Goal: Information Seeking & Learning: Learn about a topic

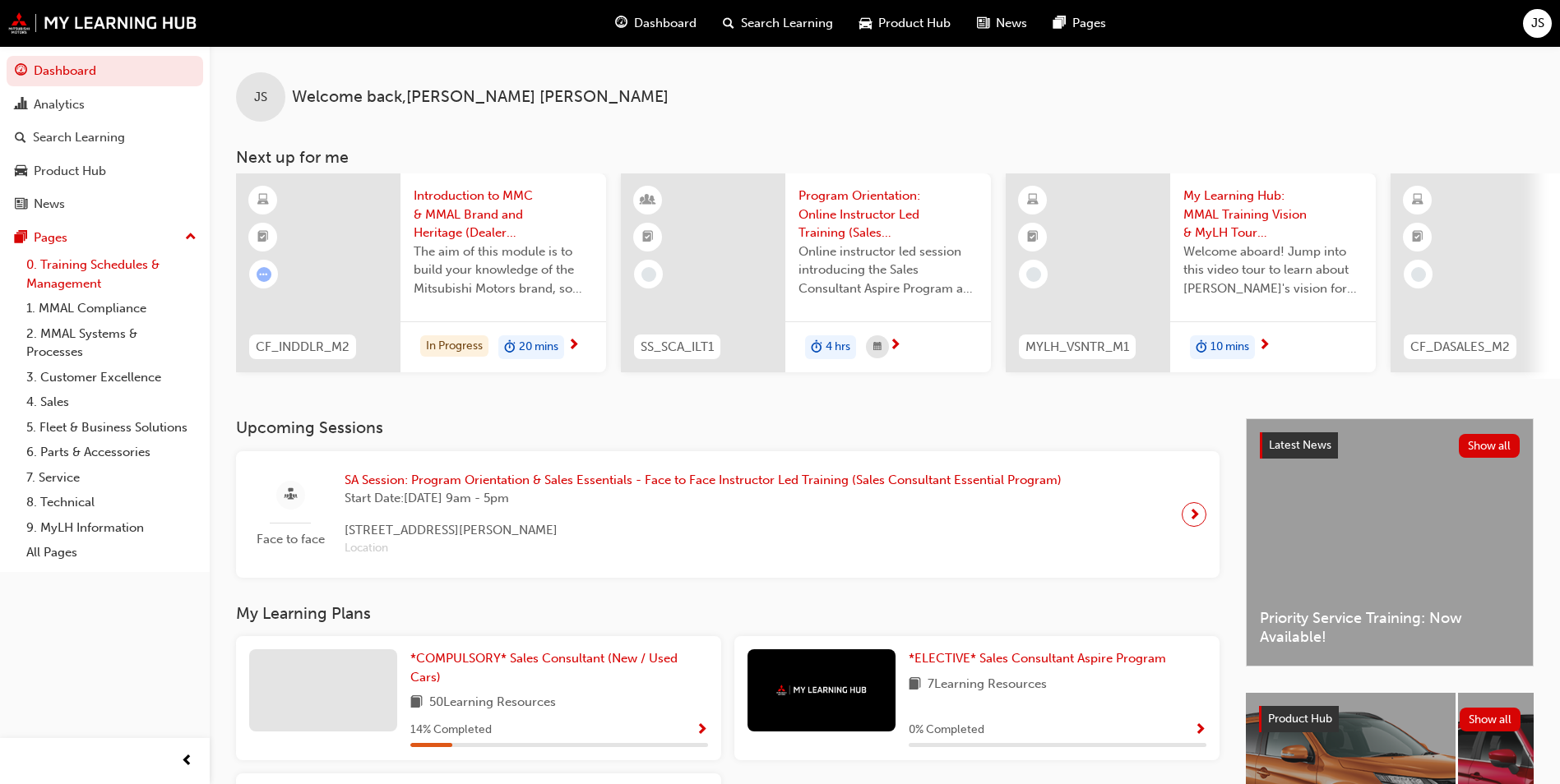
click at [71, 270] on link "0. Training Schedules & Management" at bounding box center [111, 274] width 183 height 43
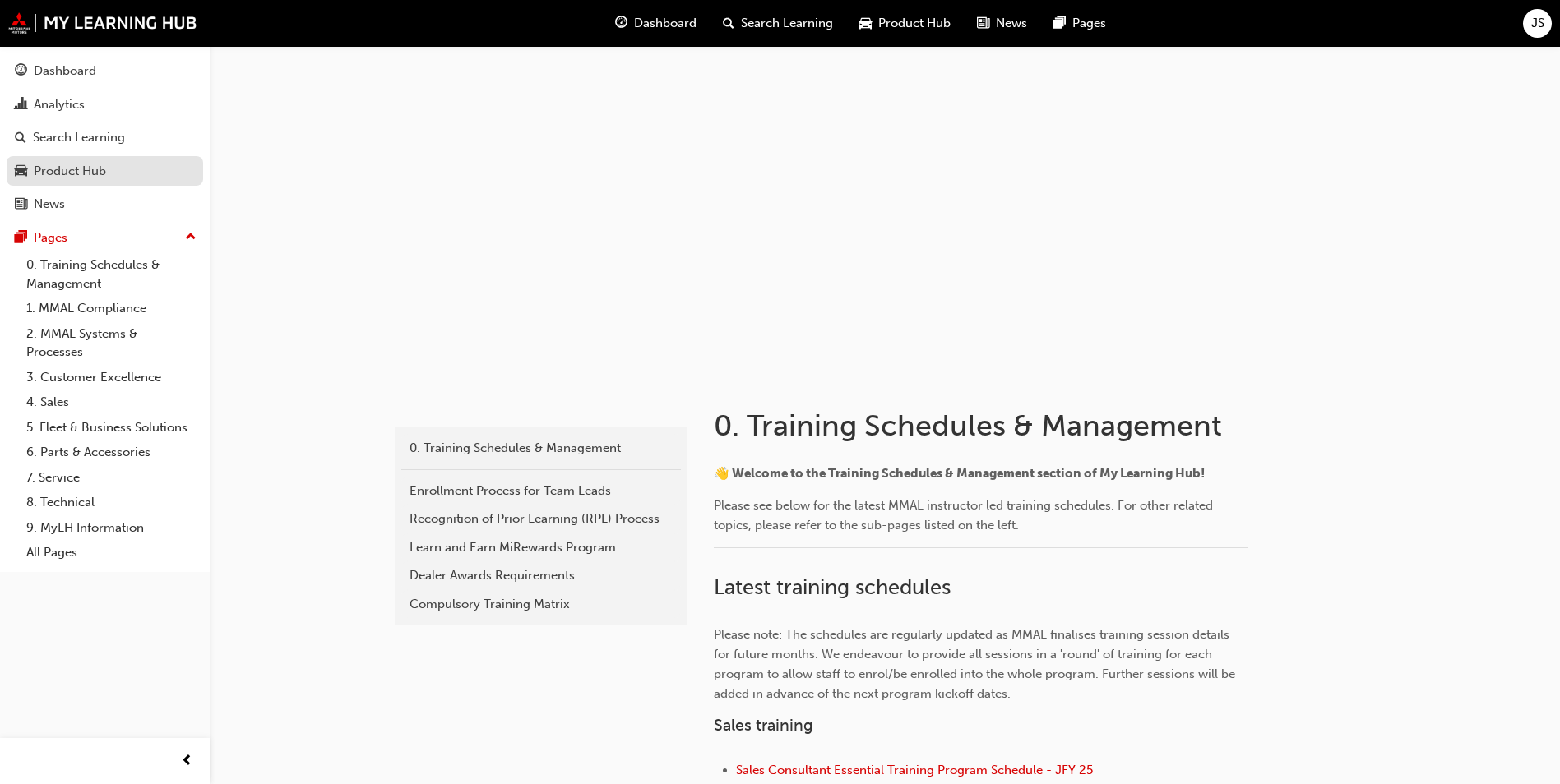
click at [78, 175] on div "Product Hub" at bounding box center [69, 171] width 72 height 19
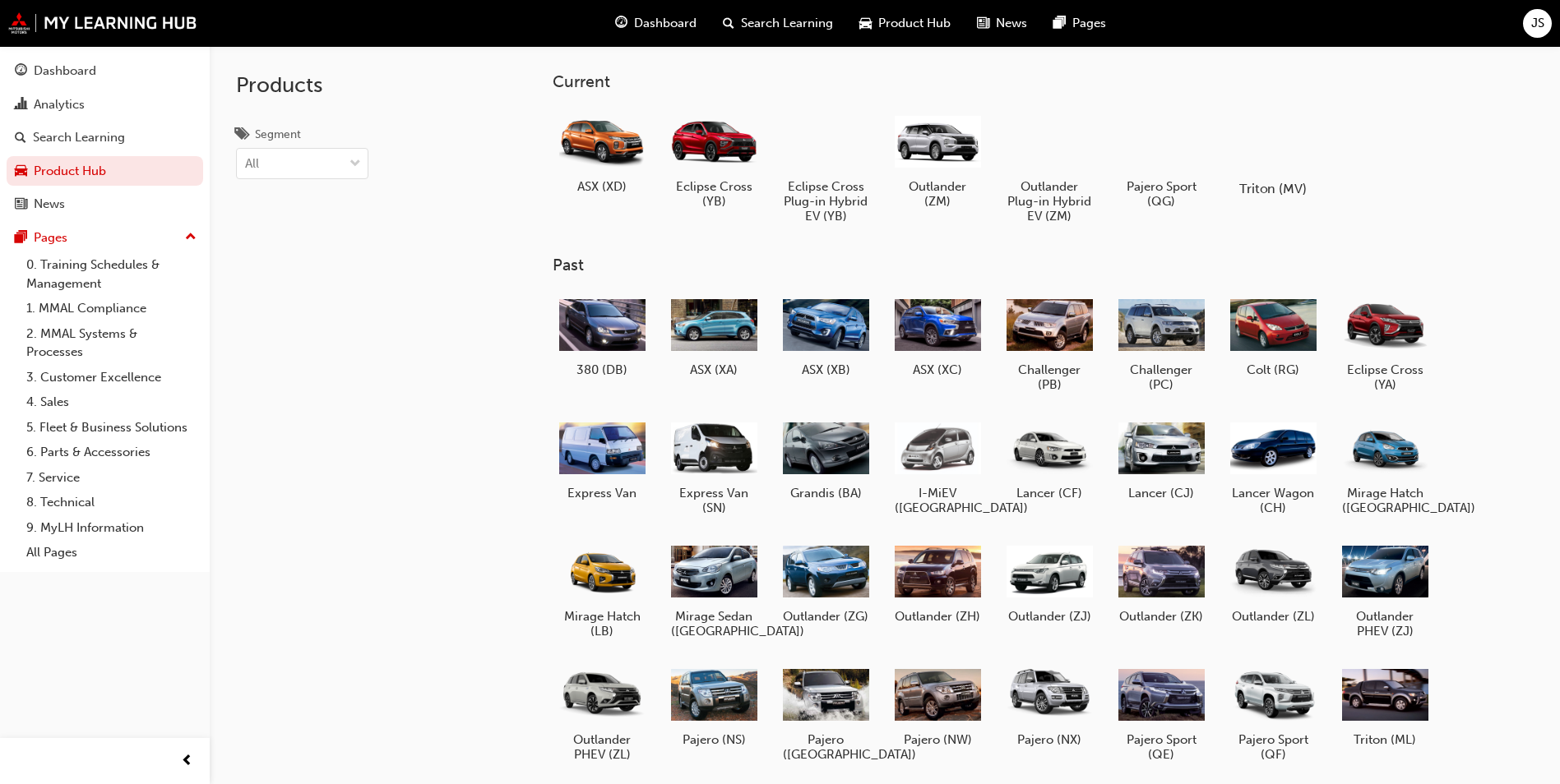
click at [1278, 146] on div at bounding box center [1272, 141] width 91 height 66
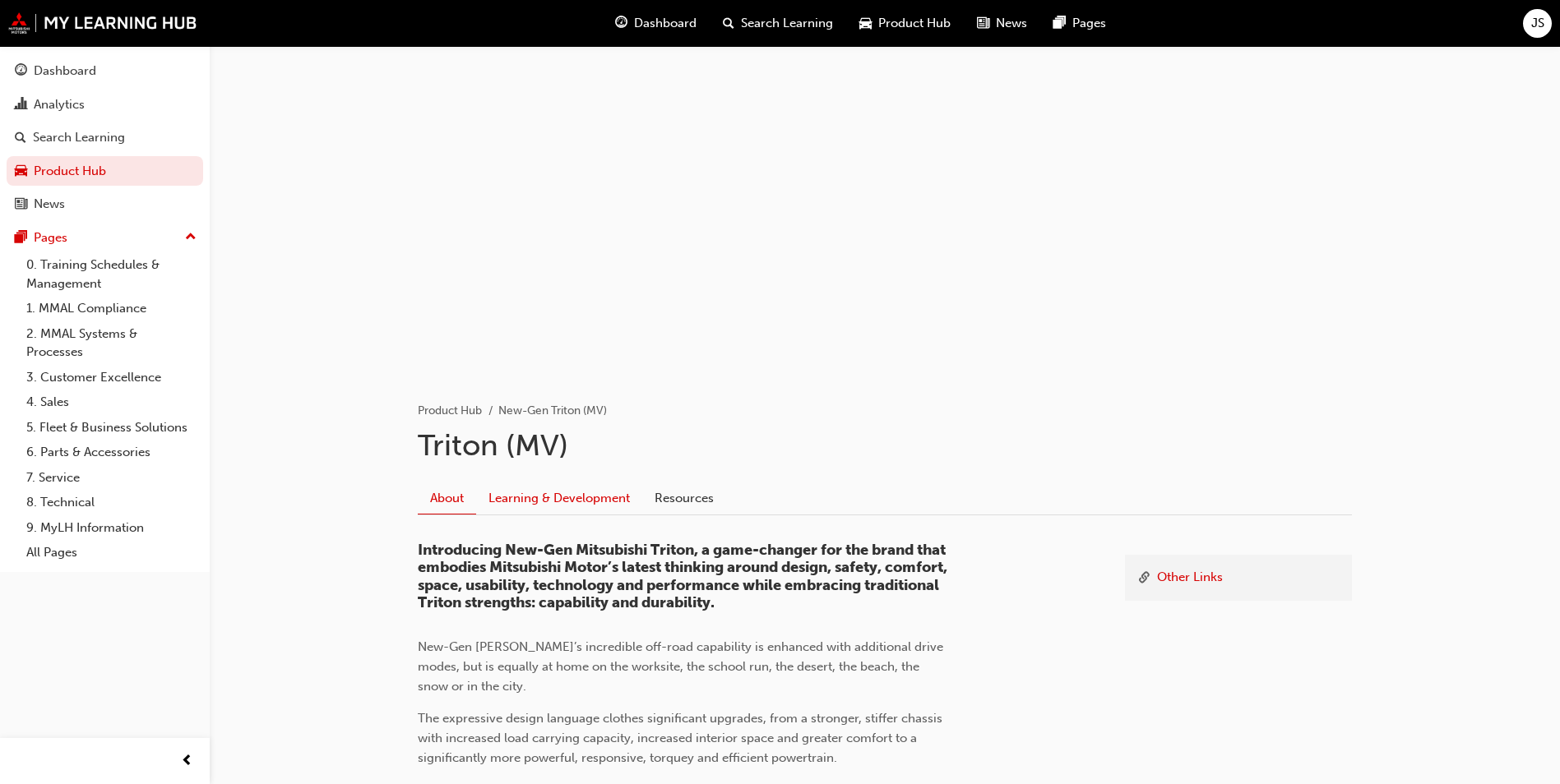
click at [570, 501] on link "Learning & Development" at bounding box center [559, 498] width 166 height 32
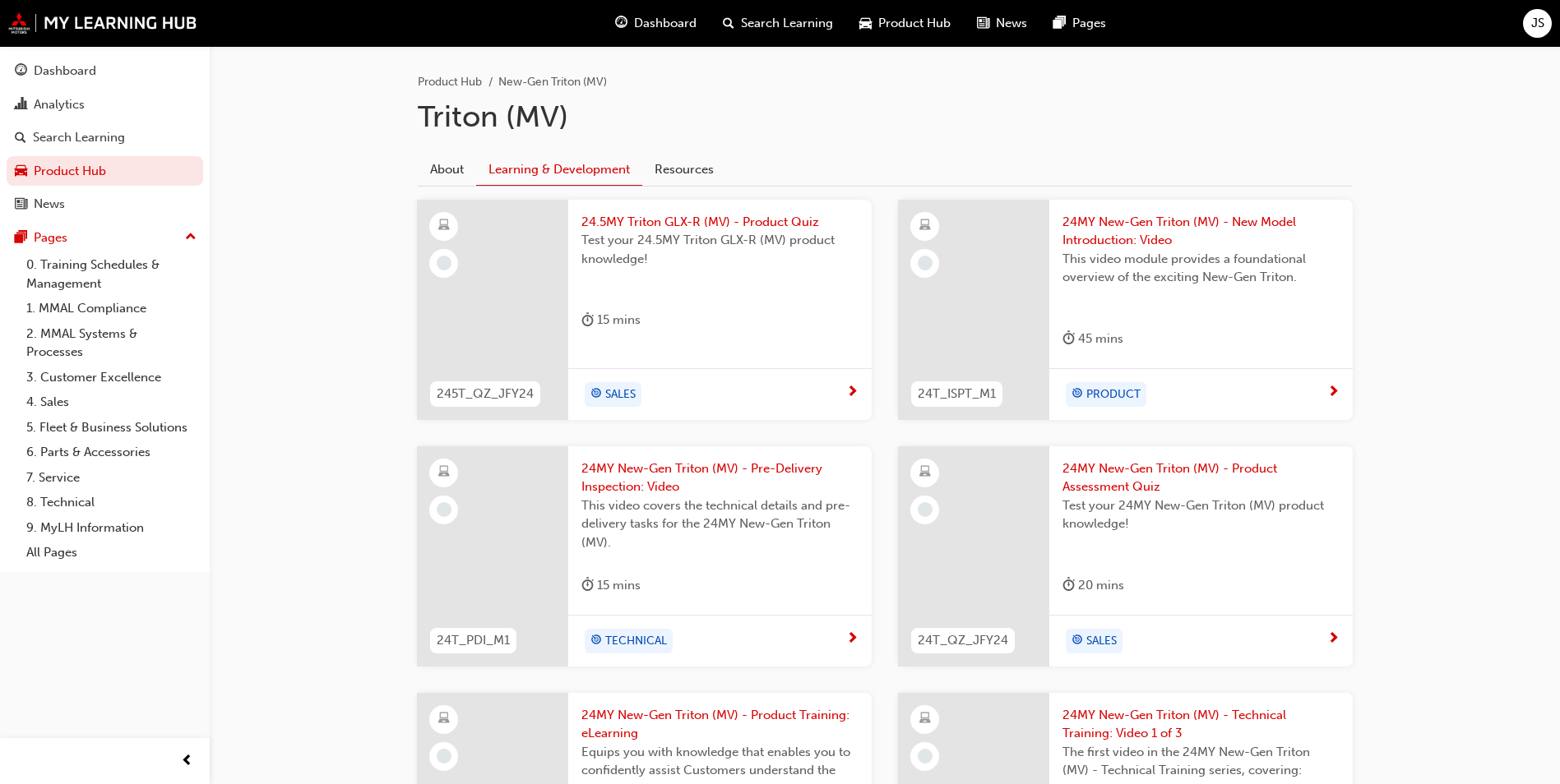
scroll to position [411, 0]
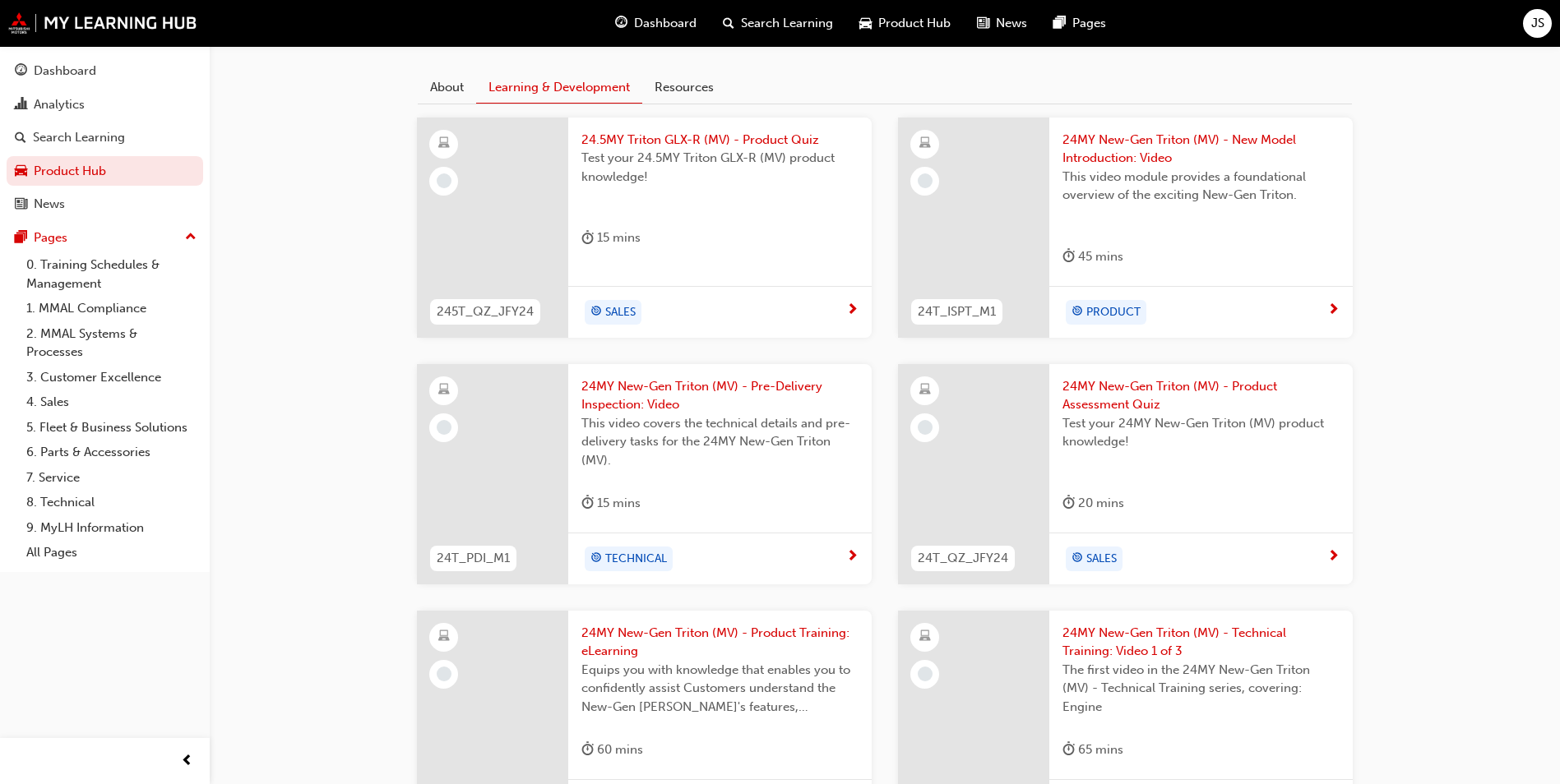
click at [715, 140] on span "24.5MY Triton GLX-R (MV) - Product Quiz" at bounding box center [719, 140] width 277 height 19
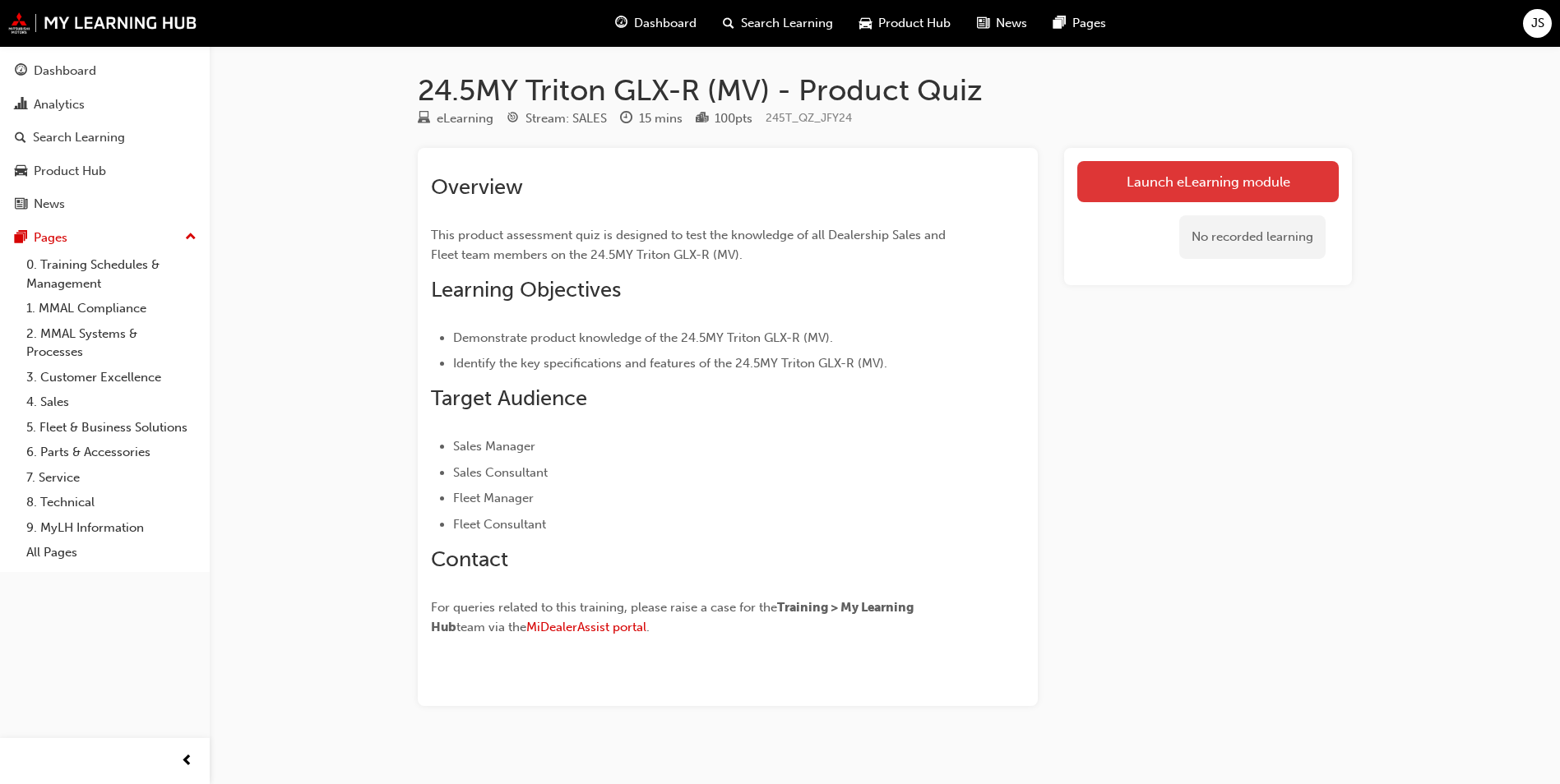
click at [1235, 188] on link "Launch eLearning module" at bounding box center [1208, 182] width 262 height 42
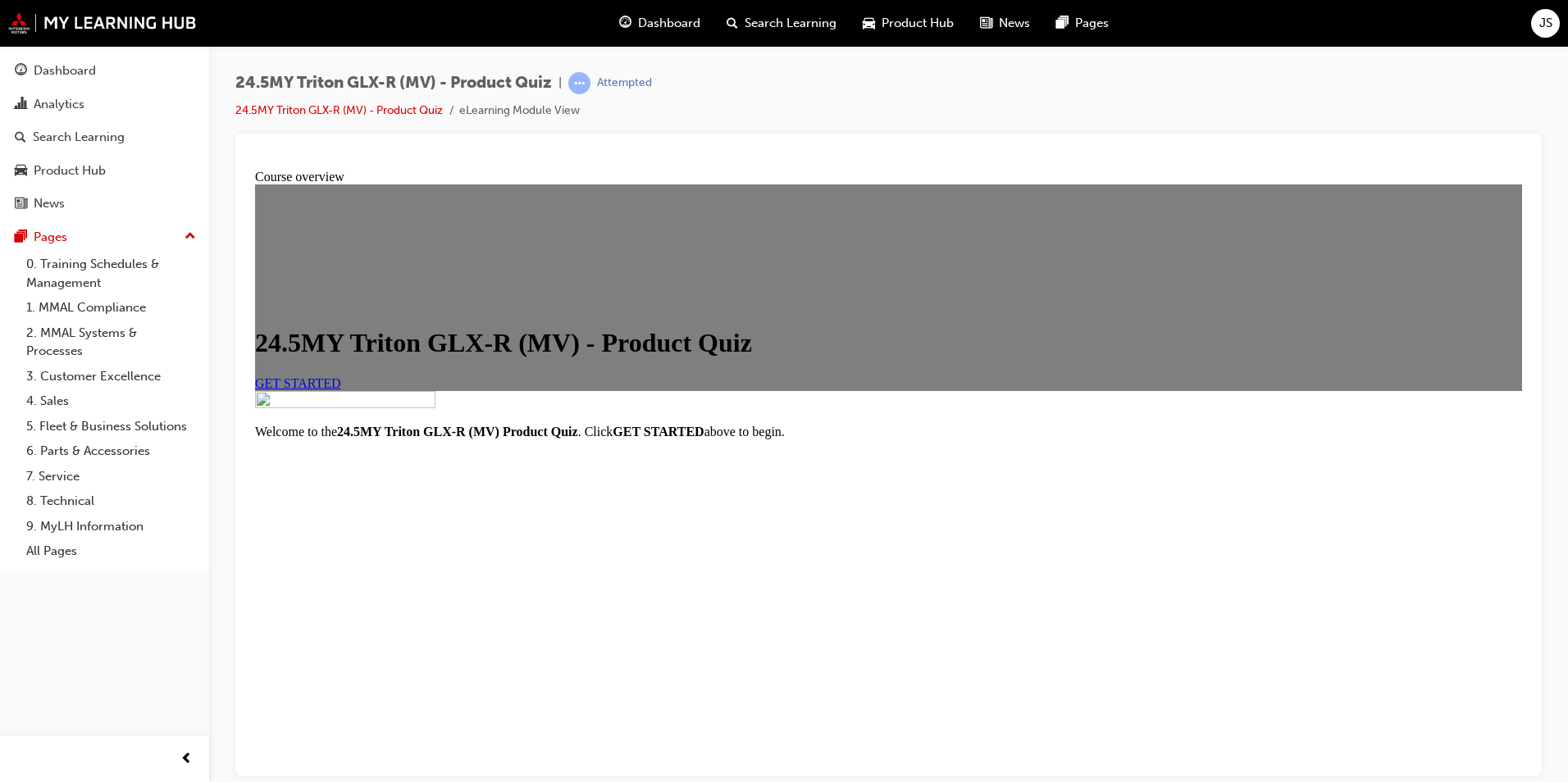
click at [341, 390] on link "GET STARTED" at bounding box center [298, 382] width 86 height 13
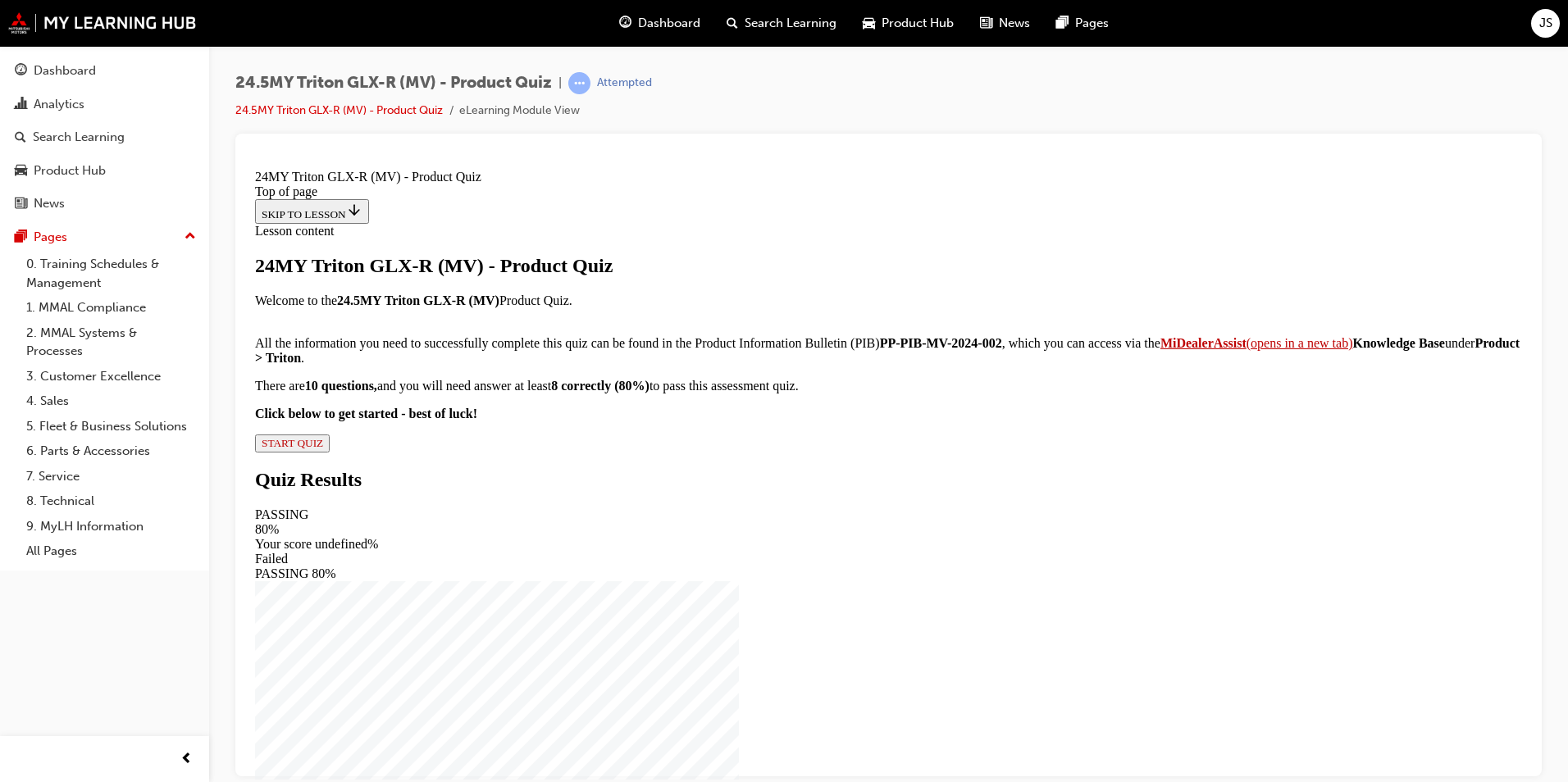
scroll to position [147, 0]
click at [1160, 349] on strong "MiDealerAssist" at bounding box center [1203, 342] width 86 height 13
click at [323, 448] on span "START QUIZ" at bounding box center [293, 443] width 61 height 13
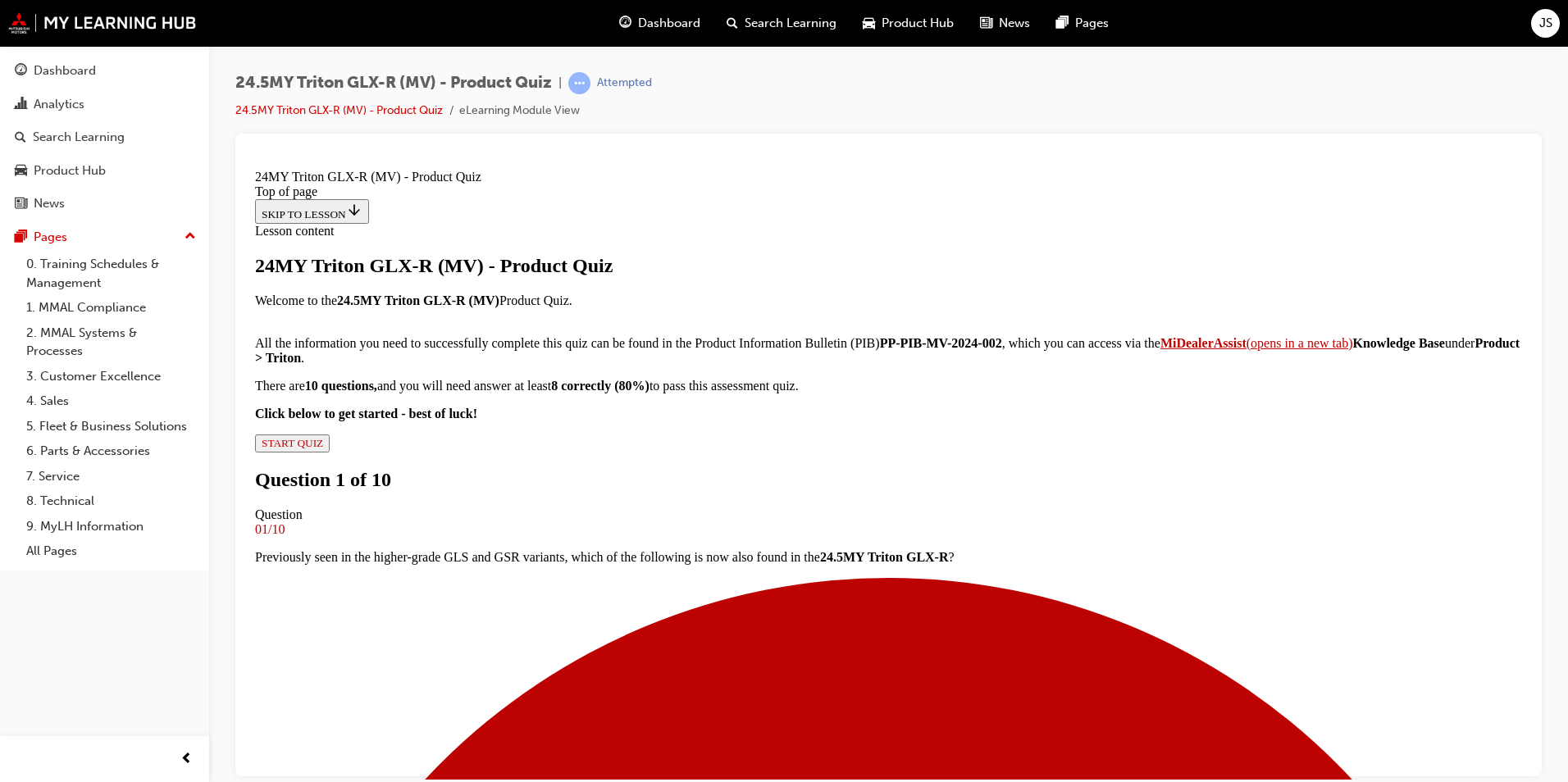
scroll to position [208, 0]
drag, startPoint x: 628, startPoint y: 492, endPoint x: 670, endPoint y: 467, distance: 48.9
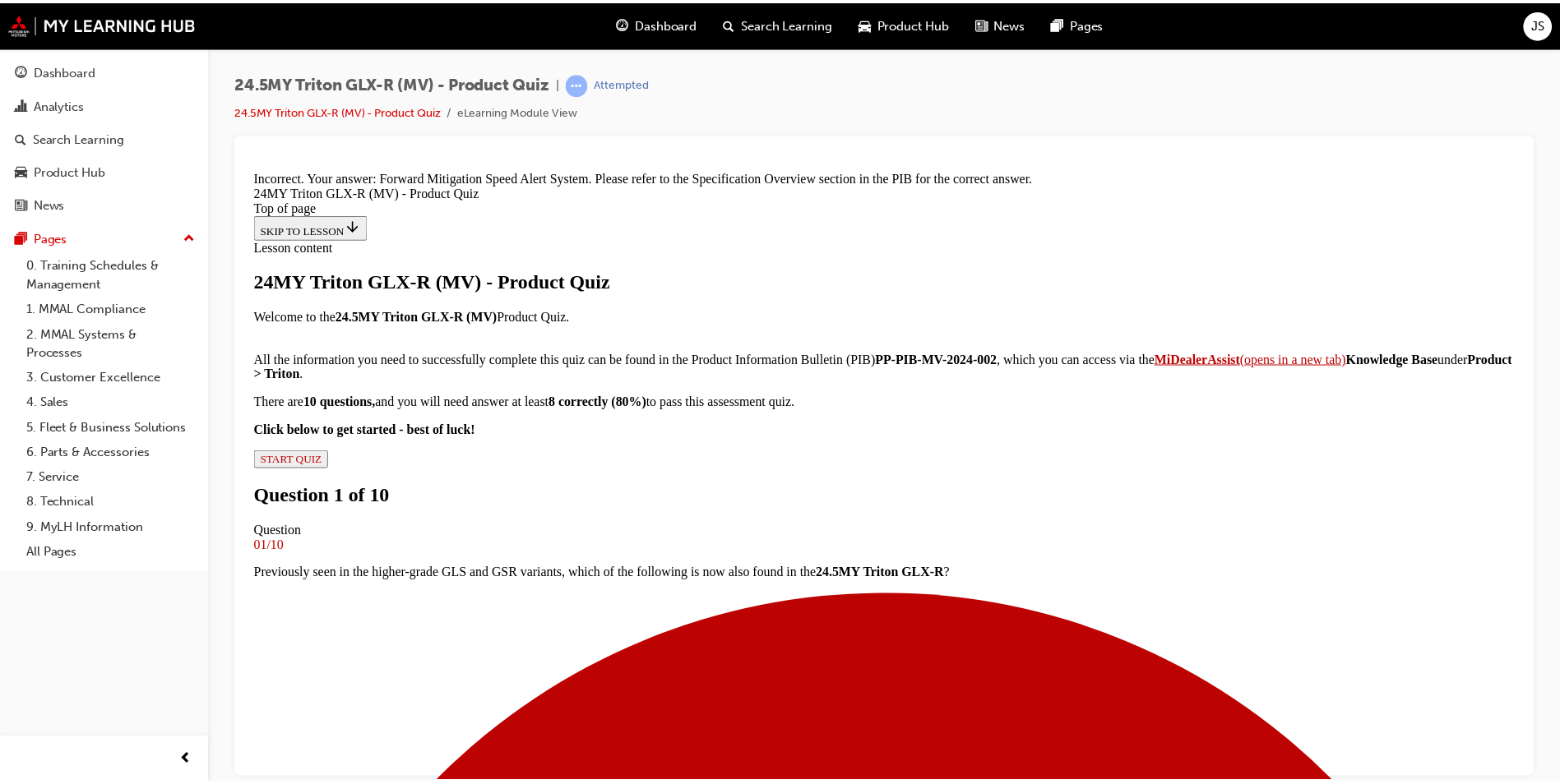
scroll to position [16, 0]
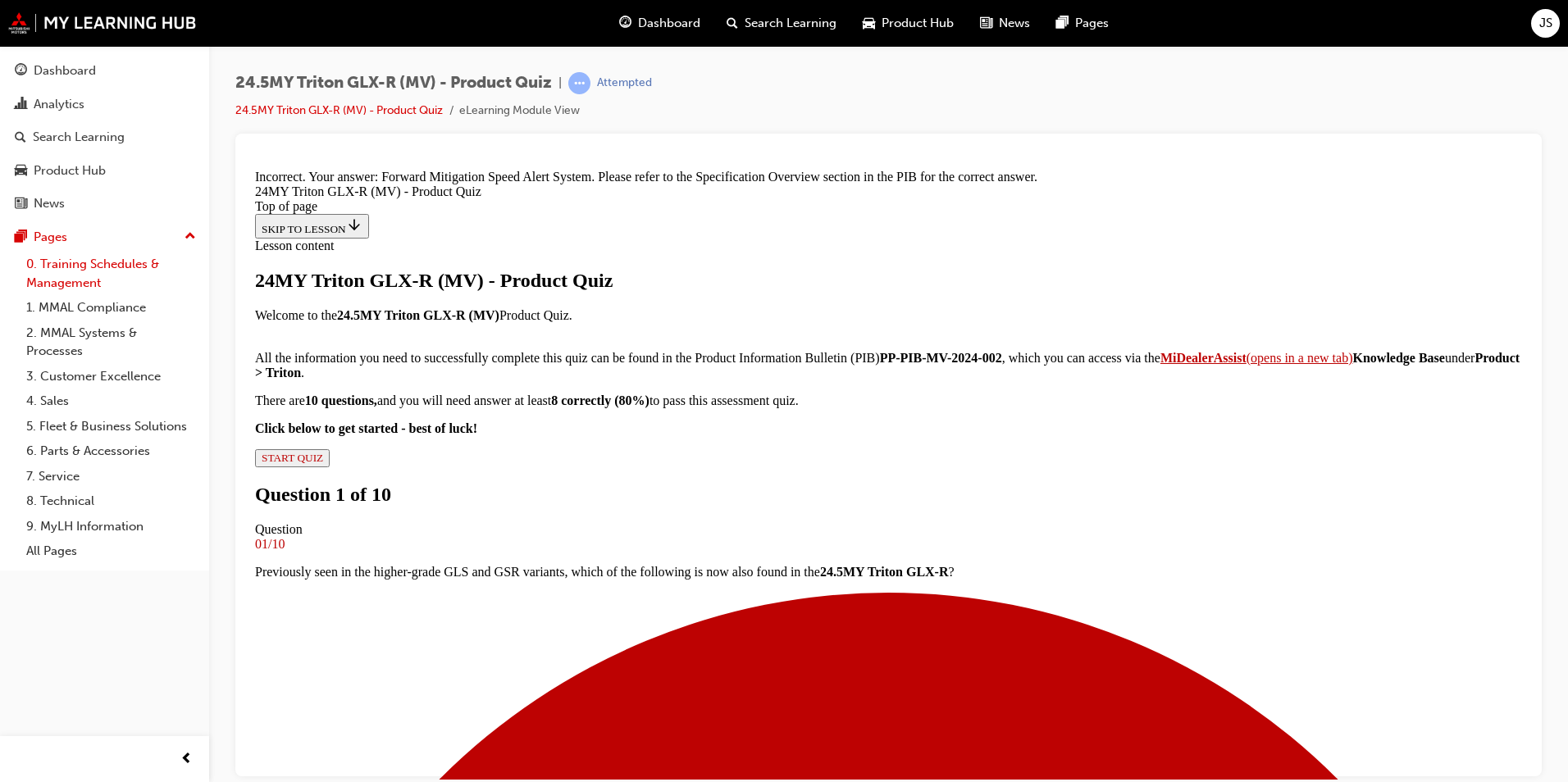
click at [69, 273] on link "0. Training Schedules & Management" at bounding box center [111, 274] width 183 height 43
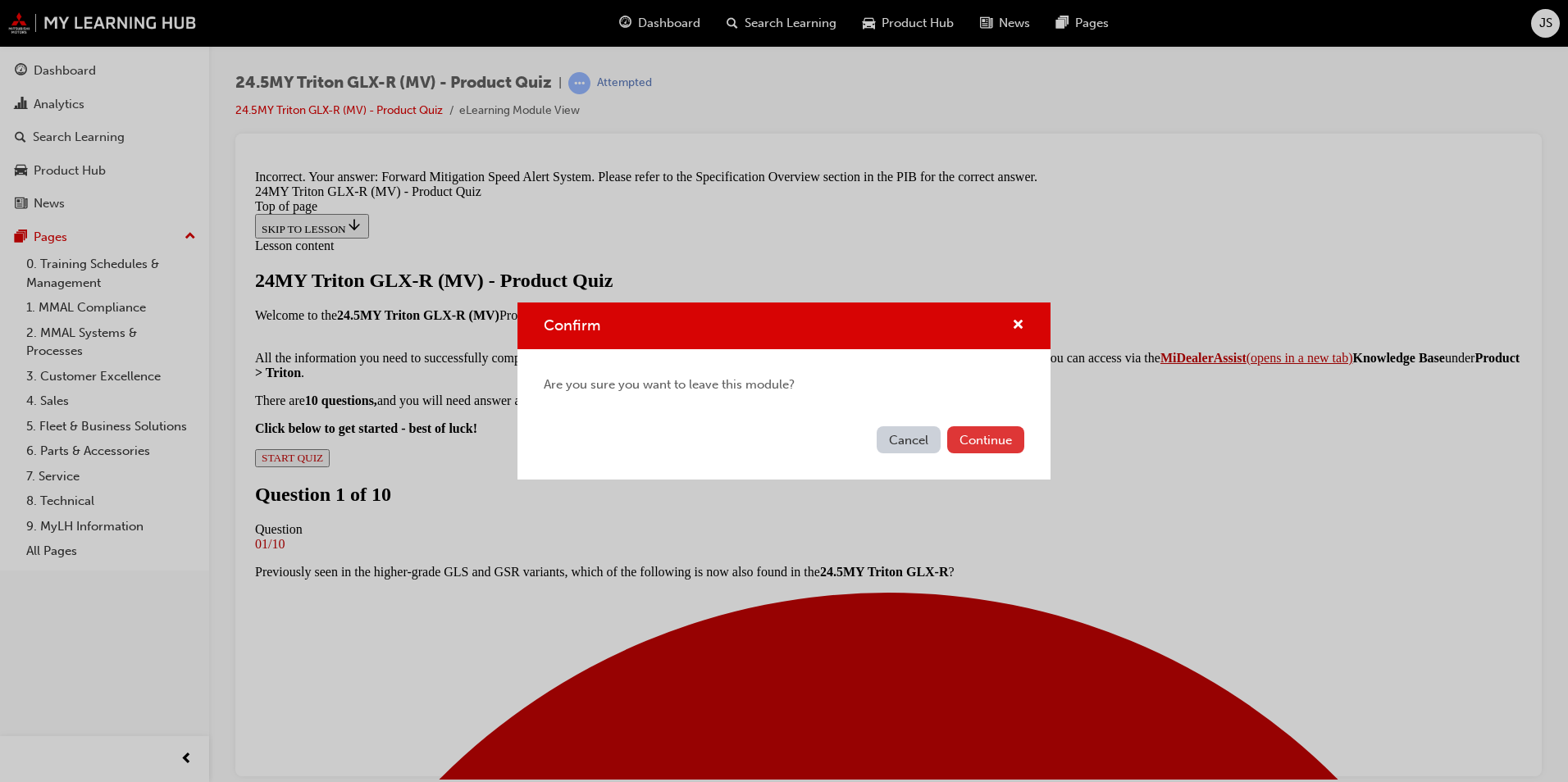
click at [982, 444] on button "Continue" at bounding box center [986, 440] width 77 height 27
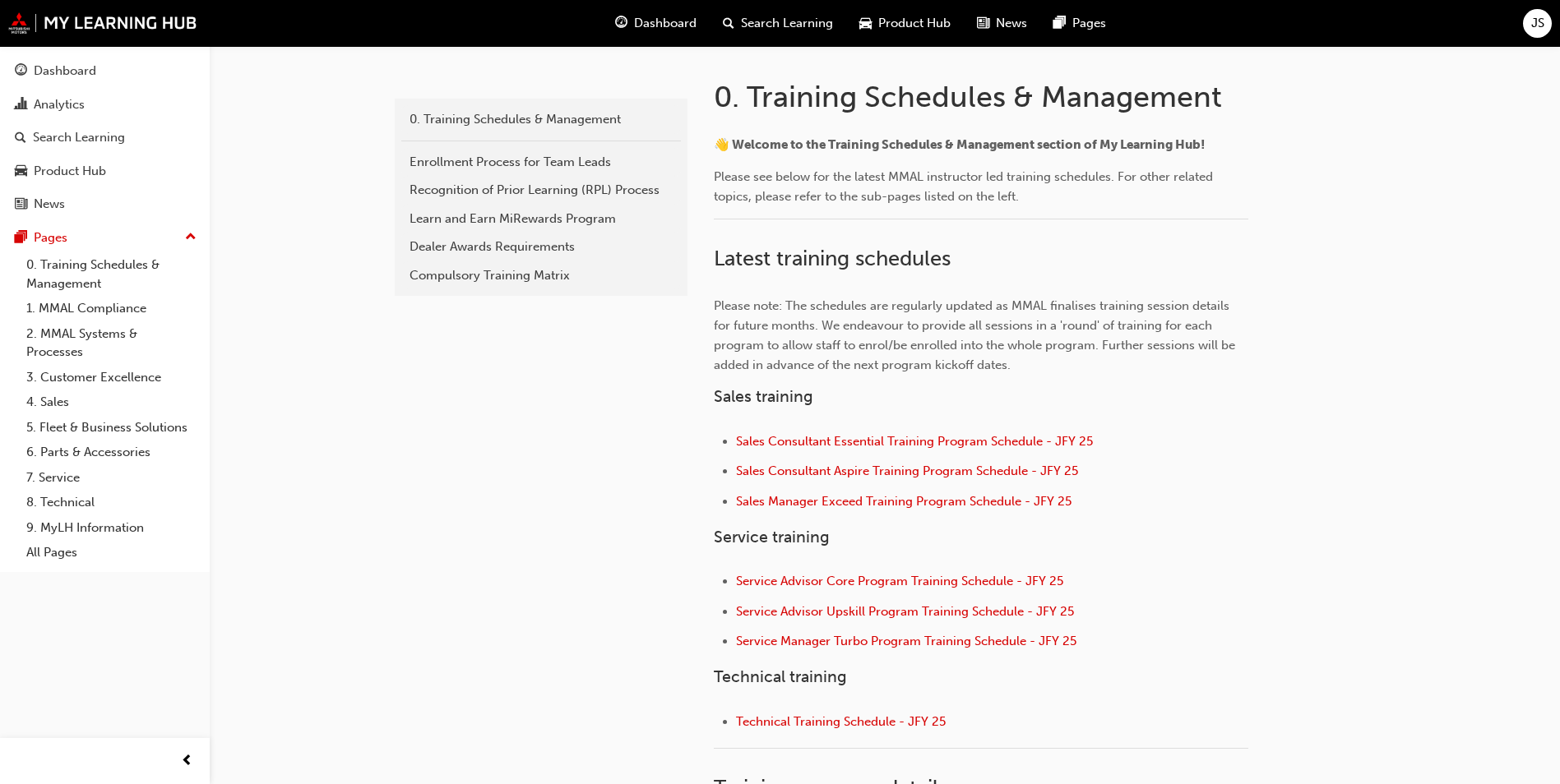
scroll to position [411, 0]
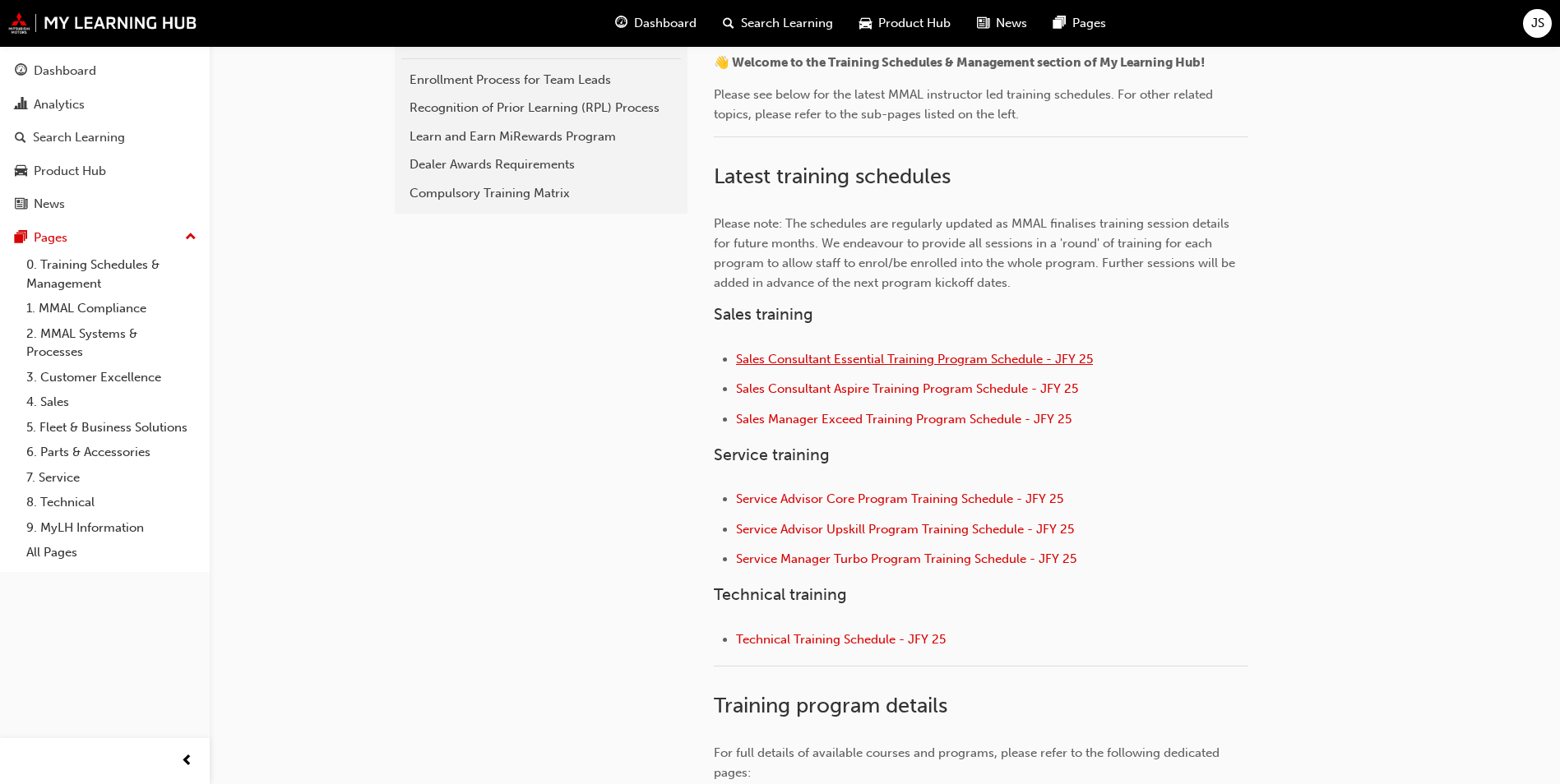
click at [784, 364] on span "Sales Consultant Essential Training Program Schedule - JFY 25" at bounding box center [914, 359] width 356 height 14
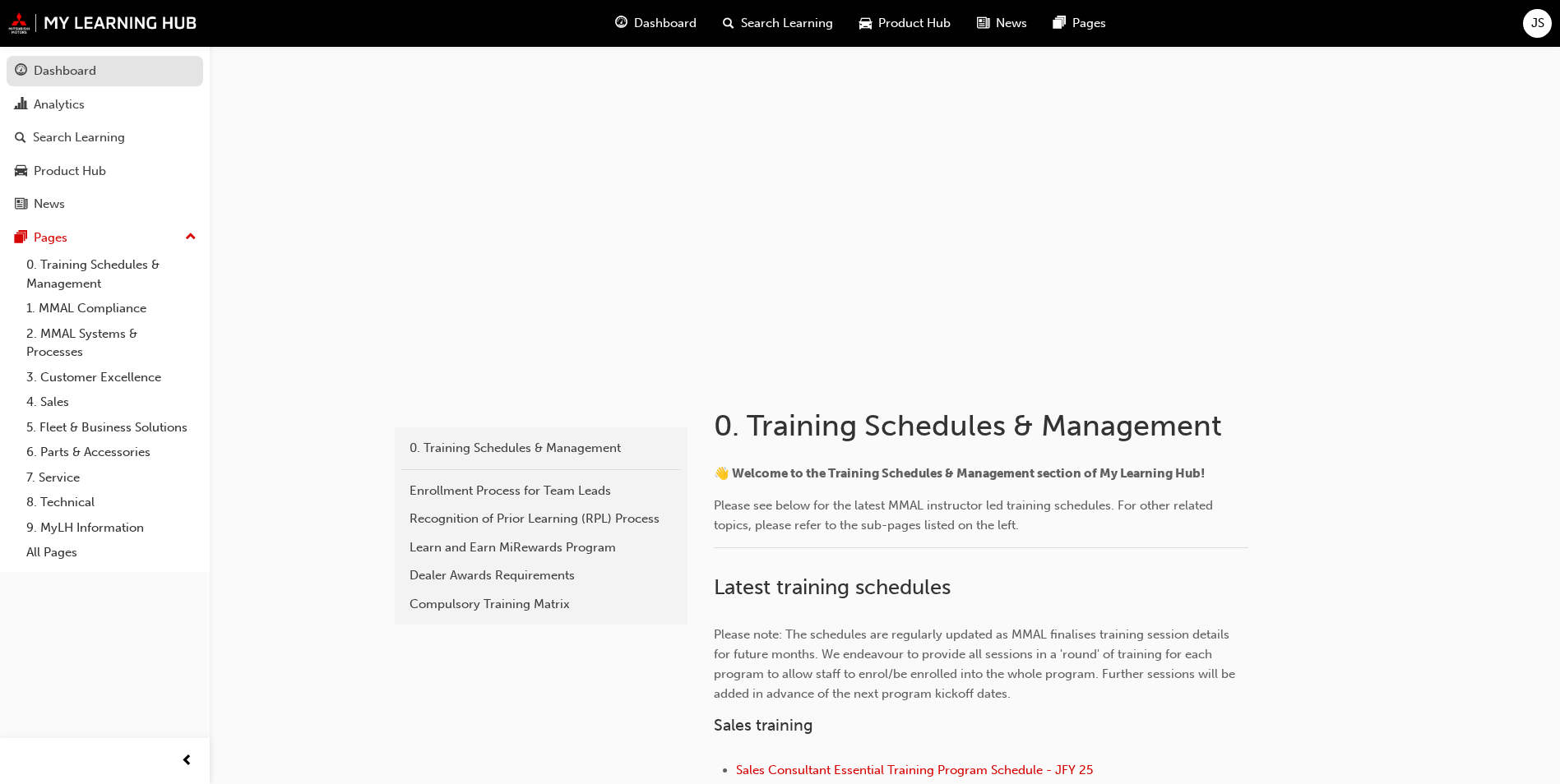
click at [85, 70] on div "Dashboard" at bounding box center [64, 70] width 62 height 19
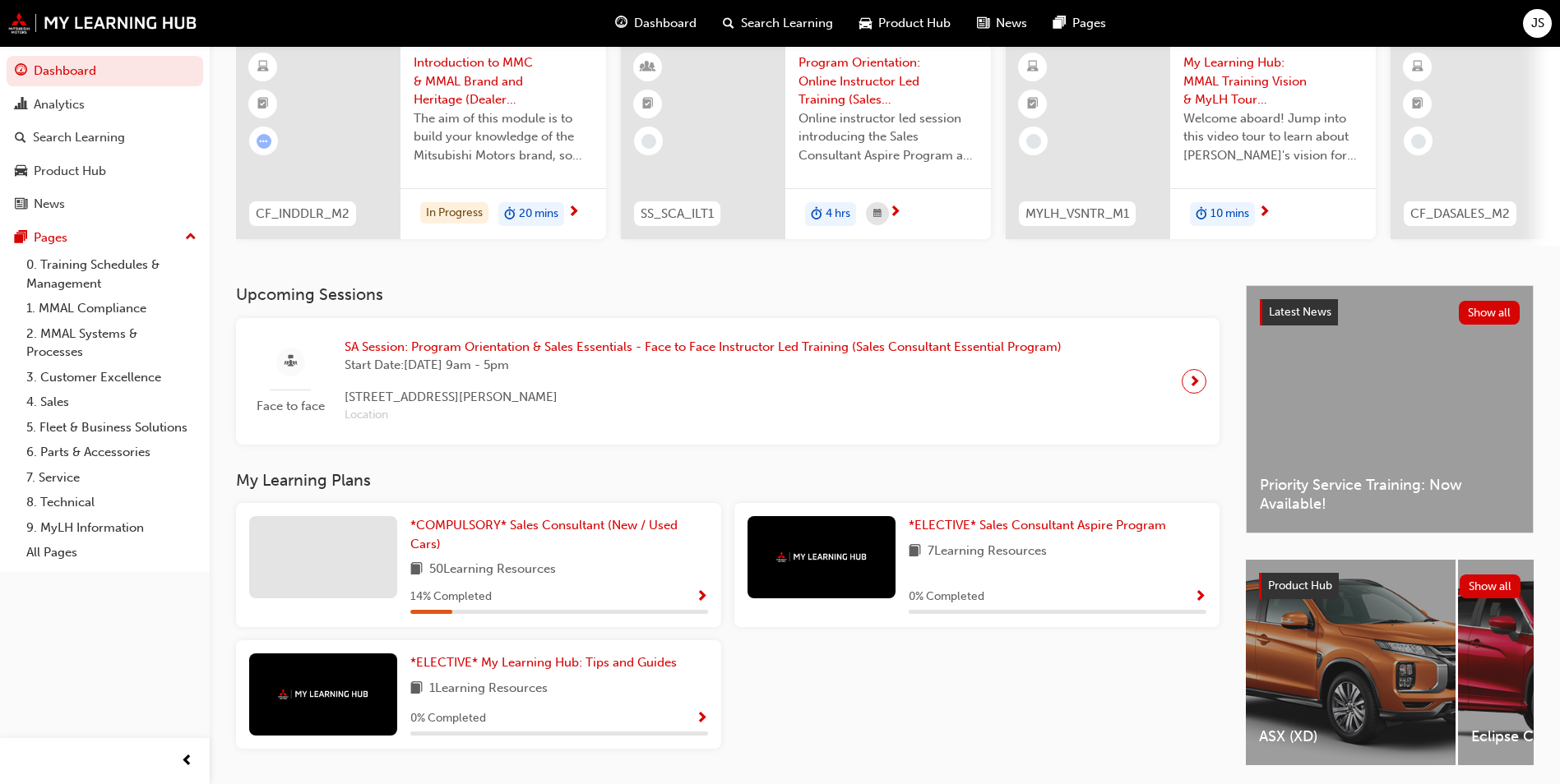
scroll to position [198, 0]
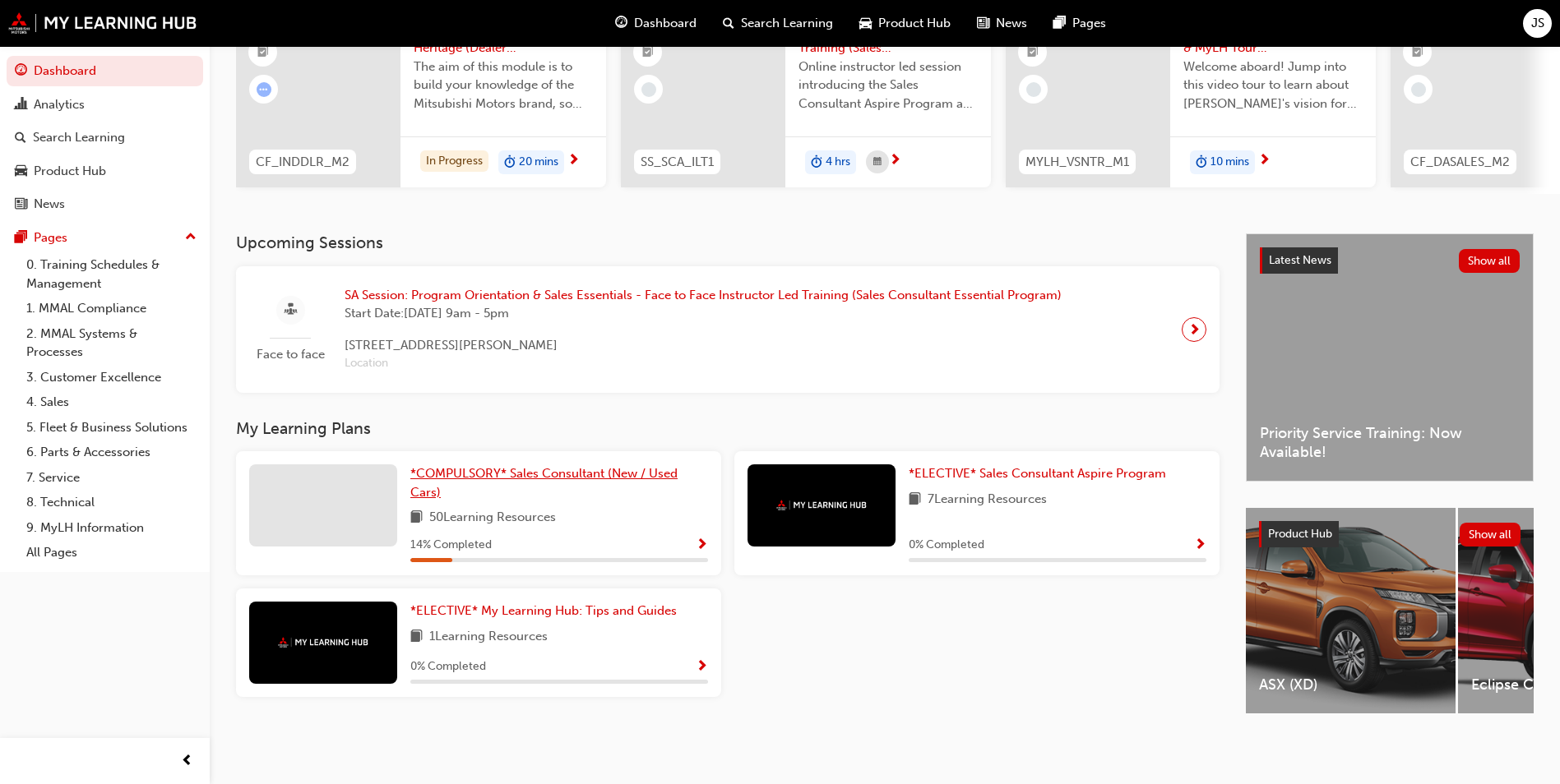
click at [485, 466] on span "*COMPULSORY* Sales Consultant (New / Used Cars)" at bounding box center [544, 483] width 267 height 33
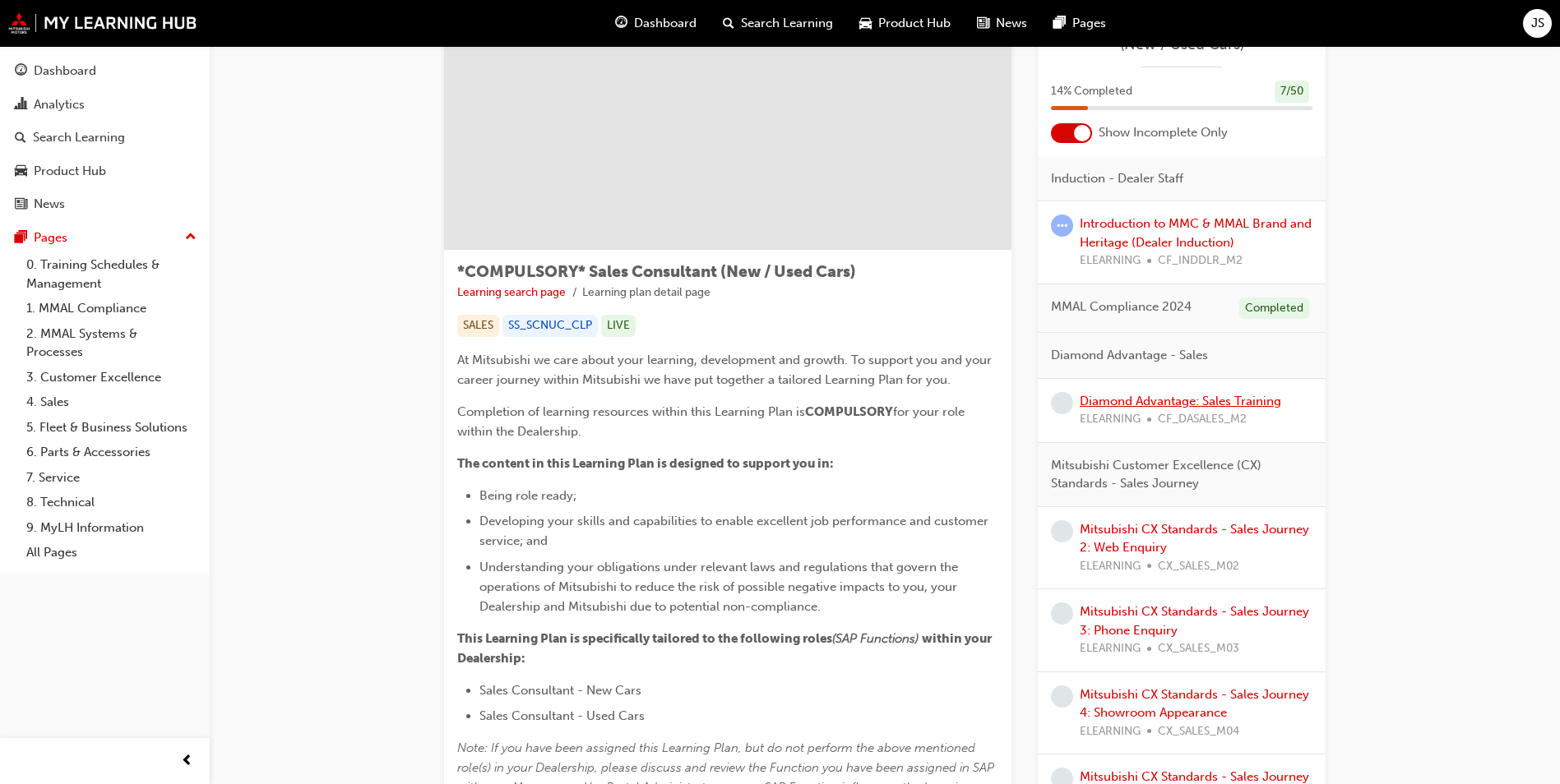
scroll to position [164, 0]
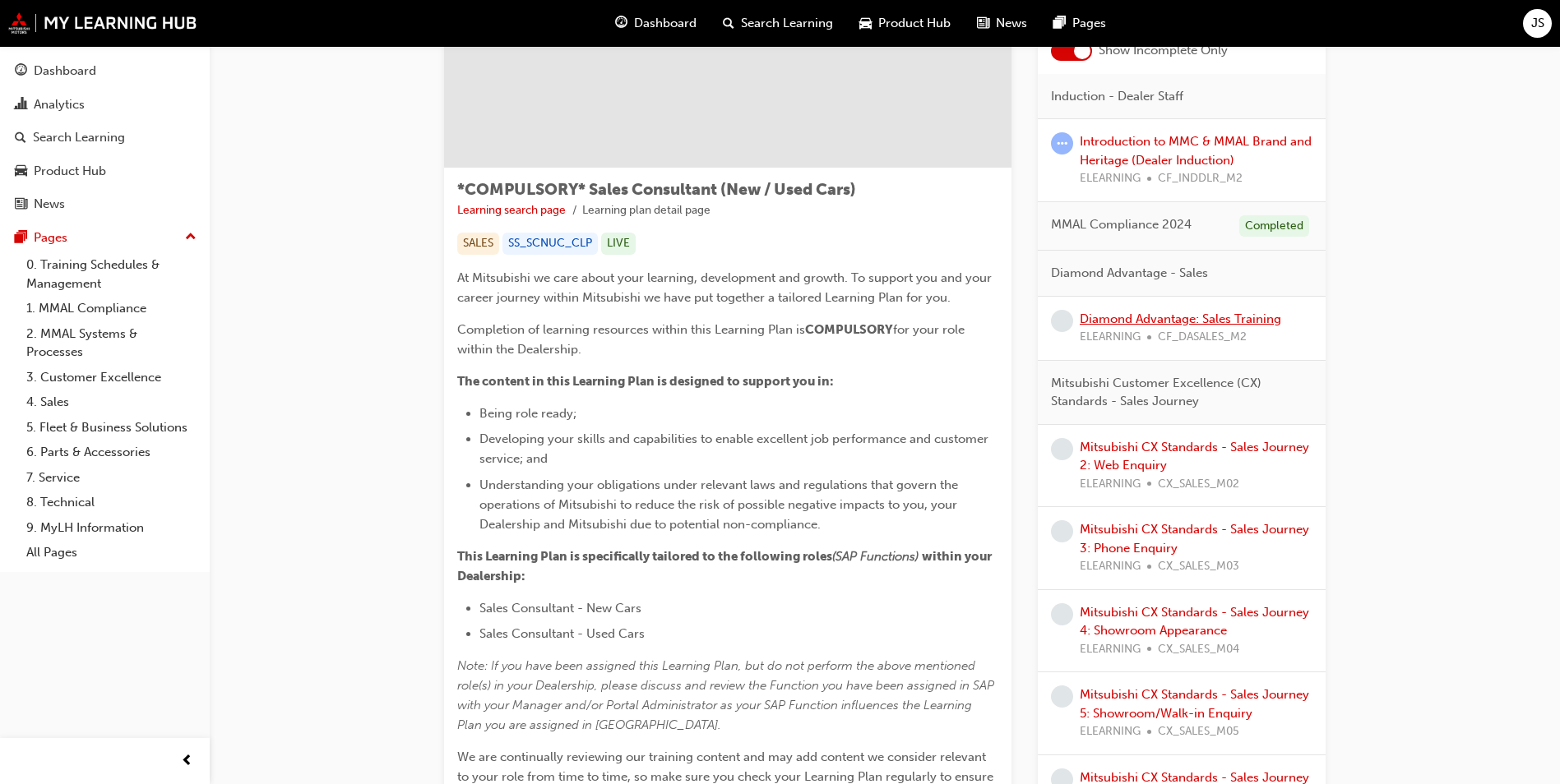
click at [1138, 317] on link "Diamond Advantage: Sales Training" at bounding box center [1179, 318] width 201 height 14
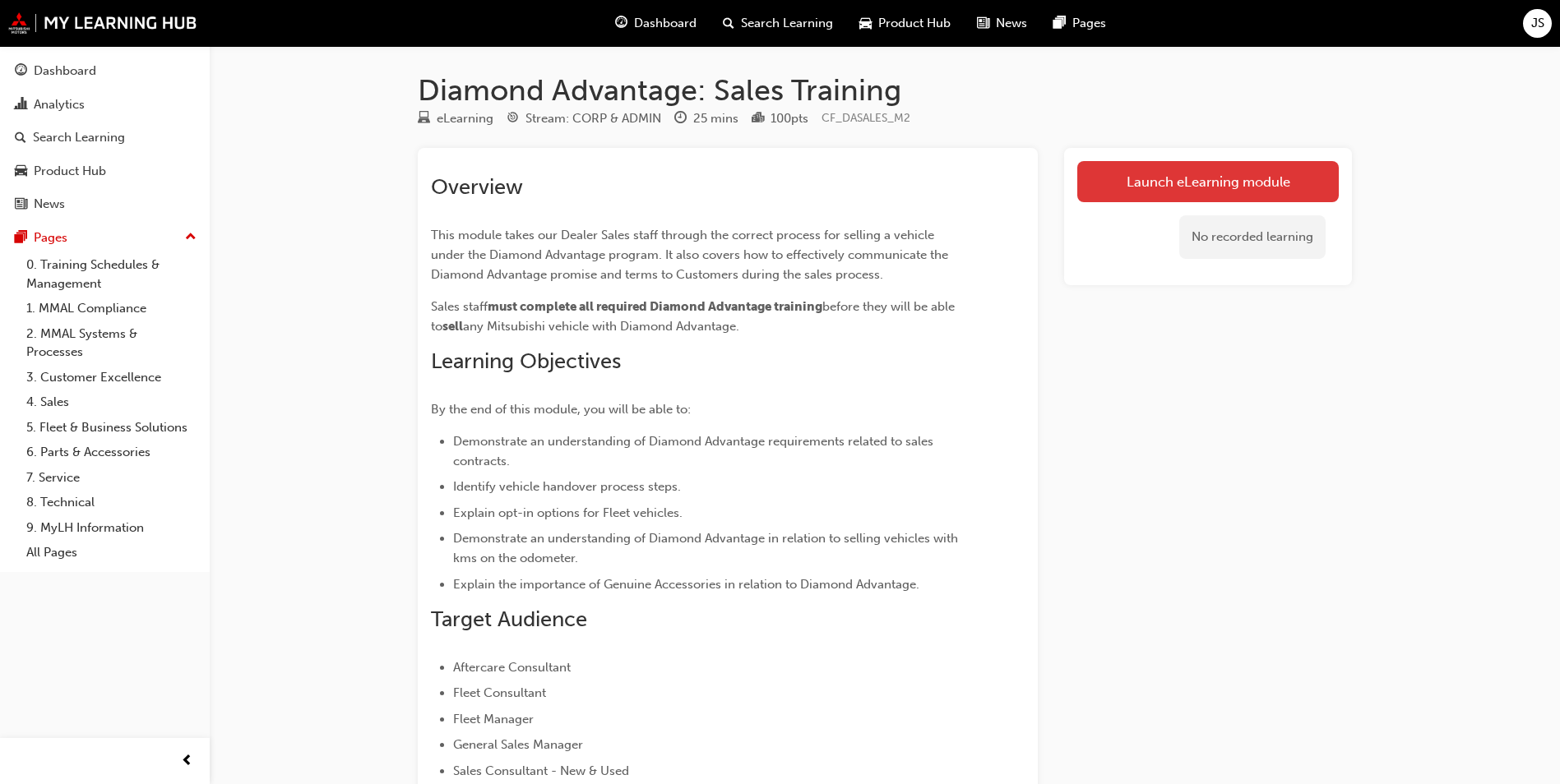
click at [1227, 181] on link "Launch eLearning module" at bounding box center [1208, 182] width 262 height 42
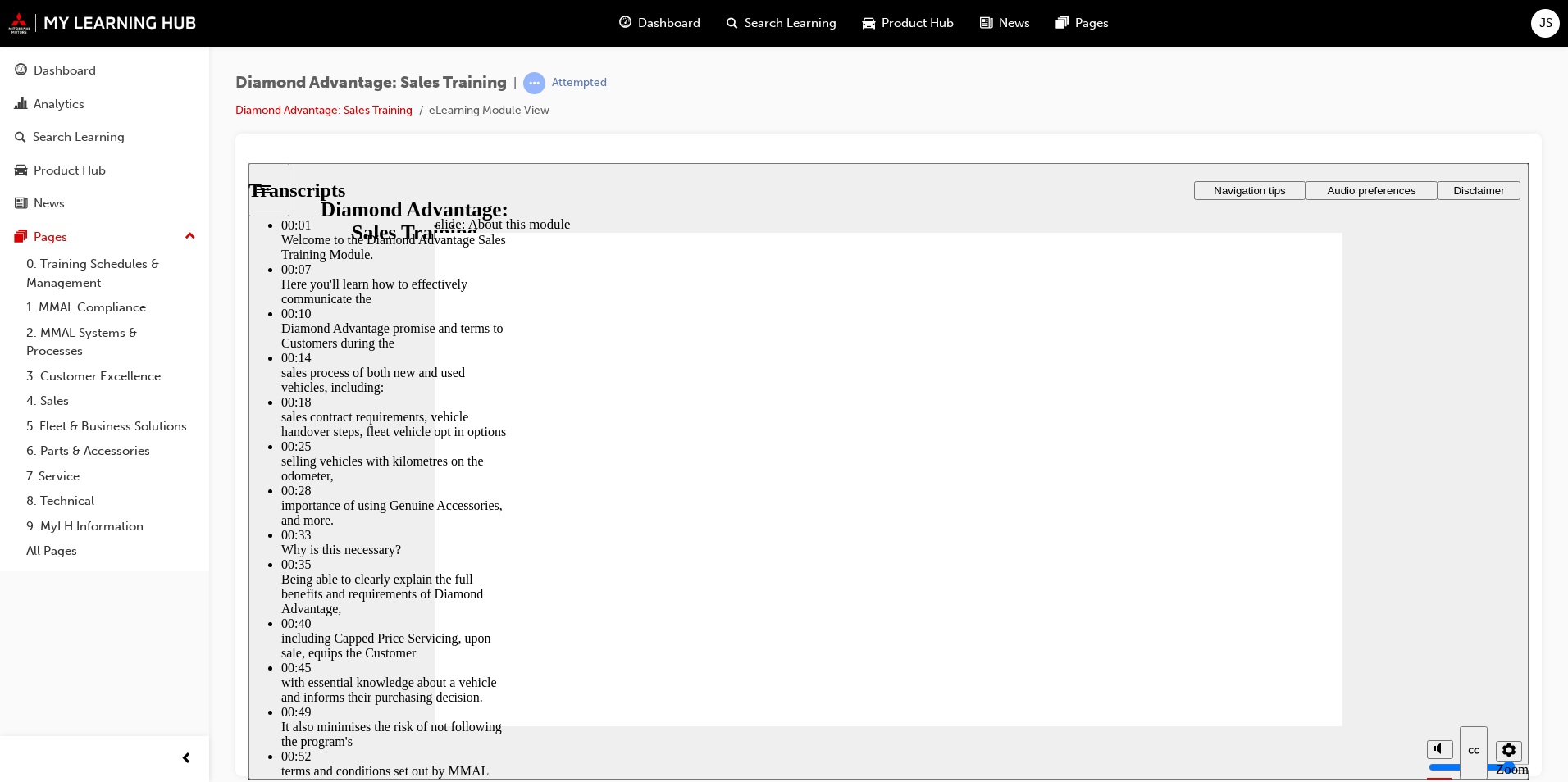
type input "62"
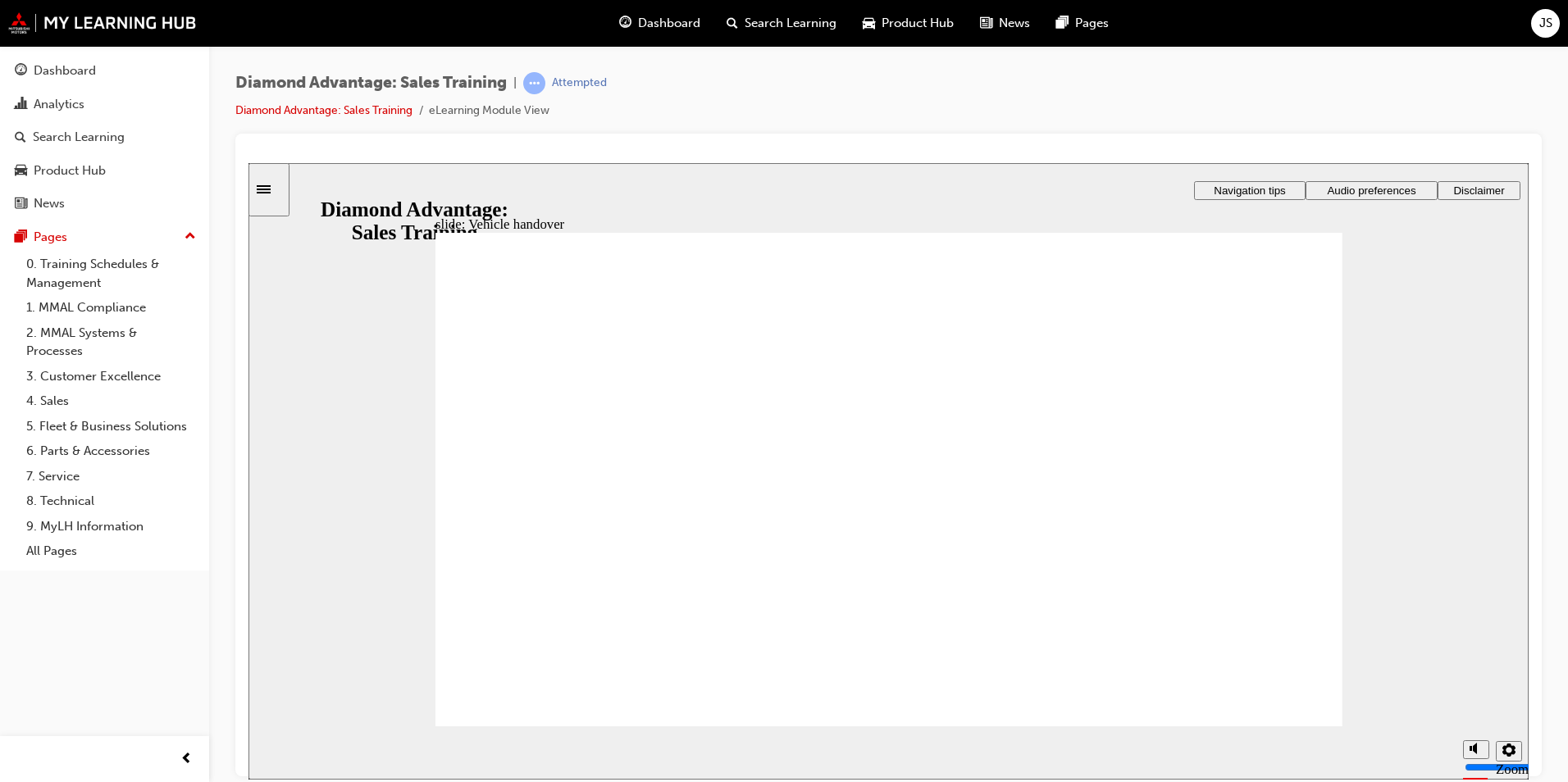
click at [1423, 162] on div at bounding box center [888, 162] width 1280 height 0
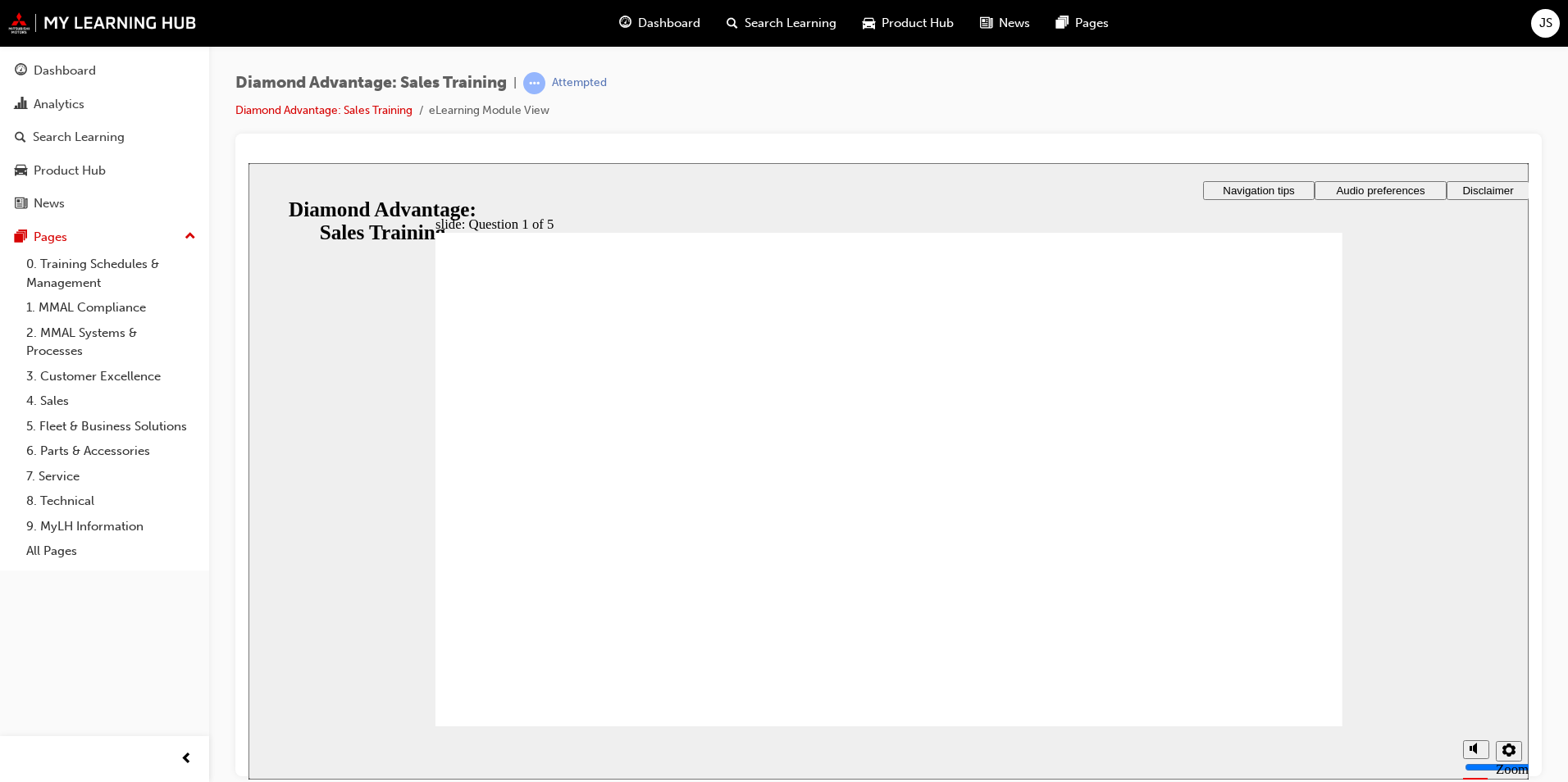
checkbox input "true"
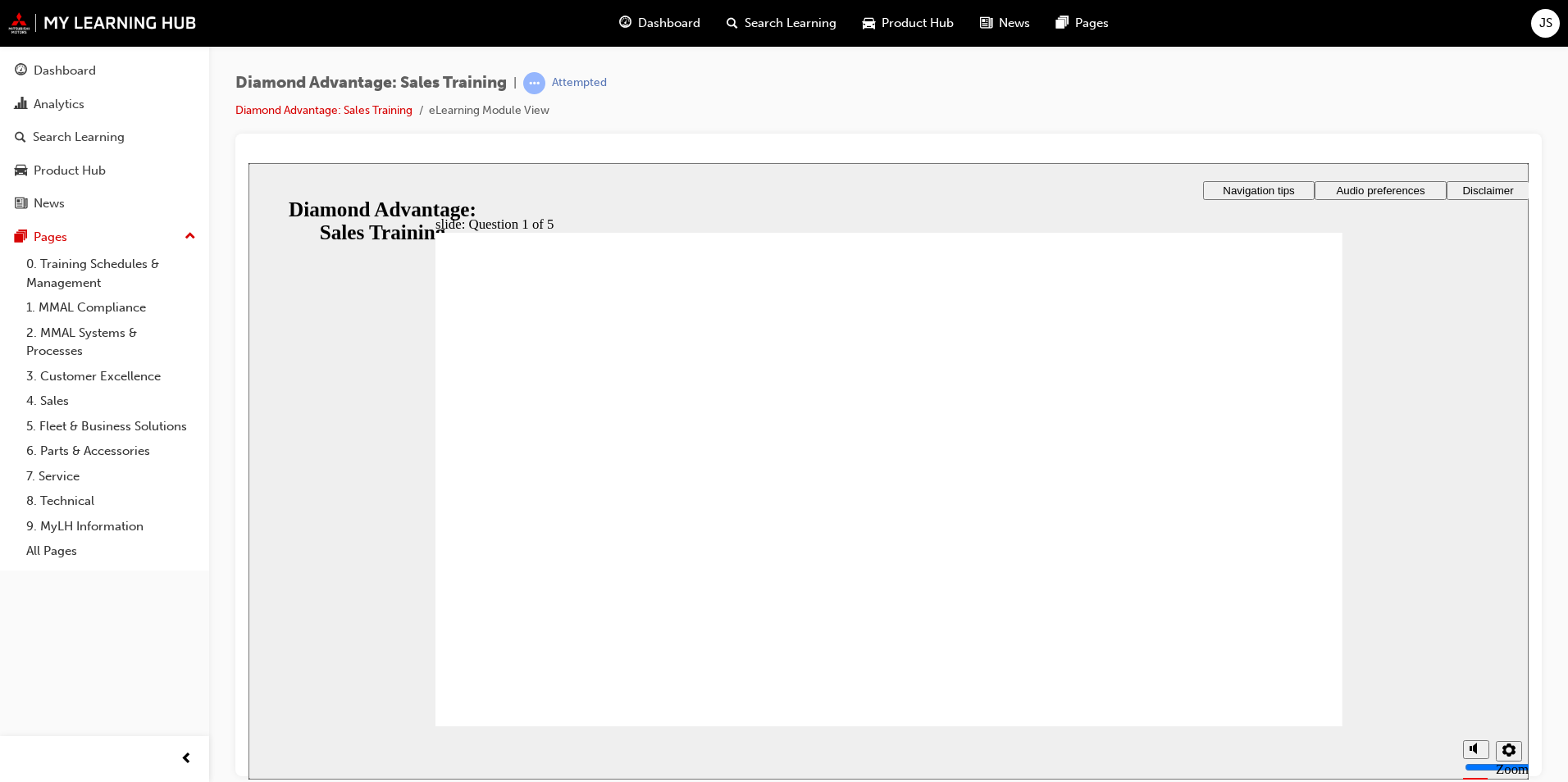
checkbox input "true"
drag, startPoint x: 484, startPoint y: 598, endPoint x: 492, endPoint y: 604, distance: 10.0
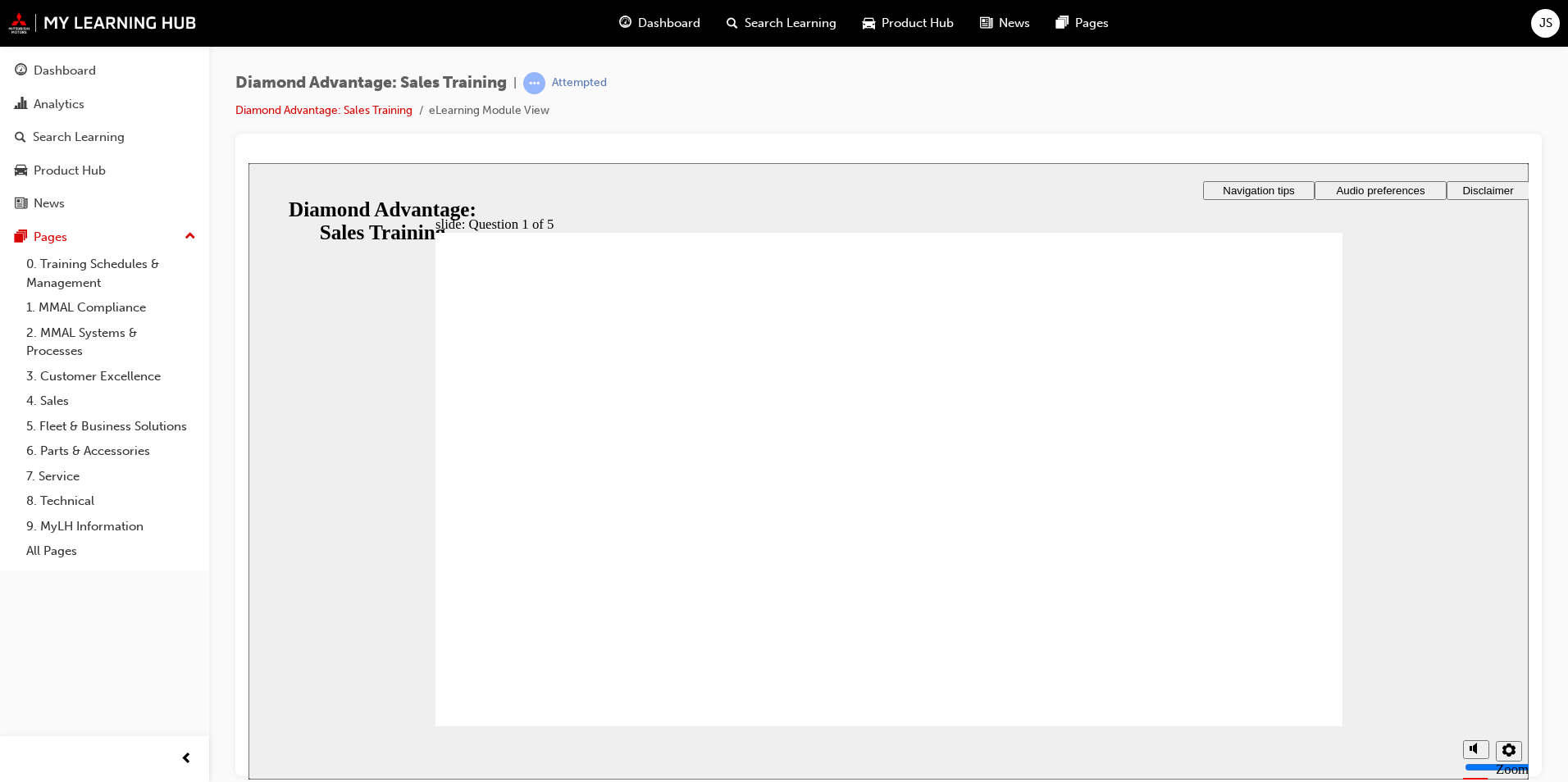
radio input "true"
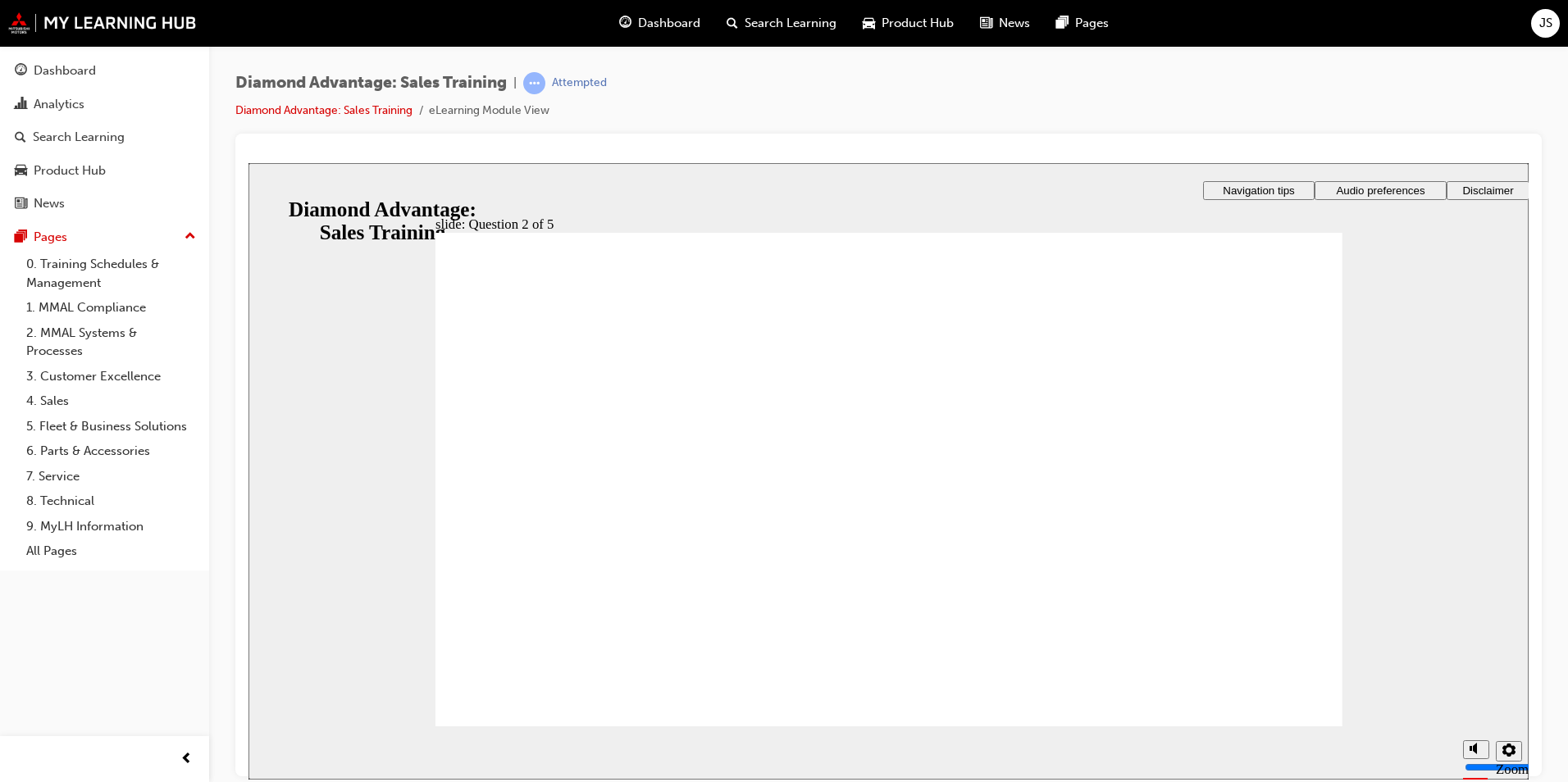
radio input "true"
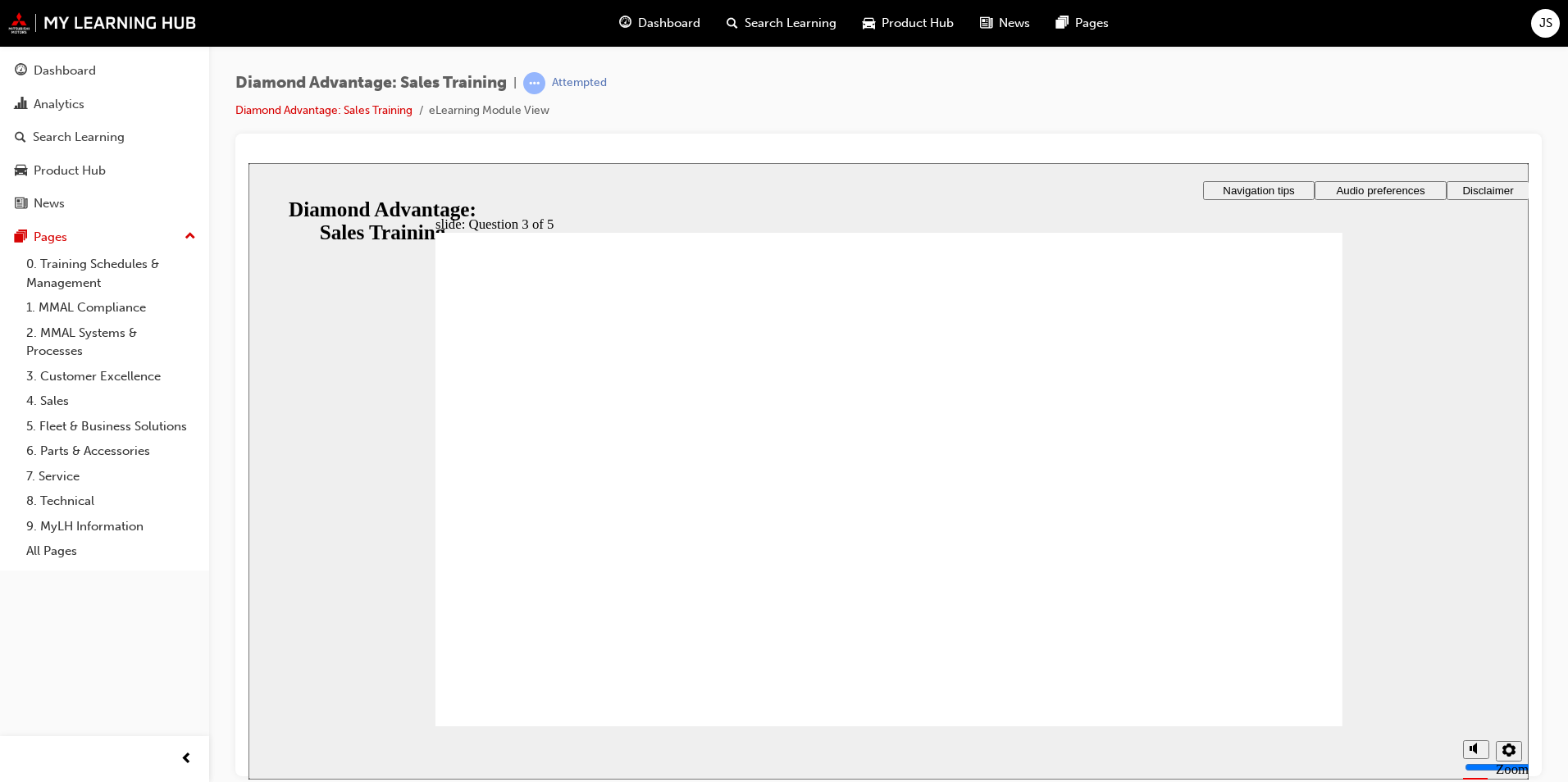
radio input "true"
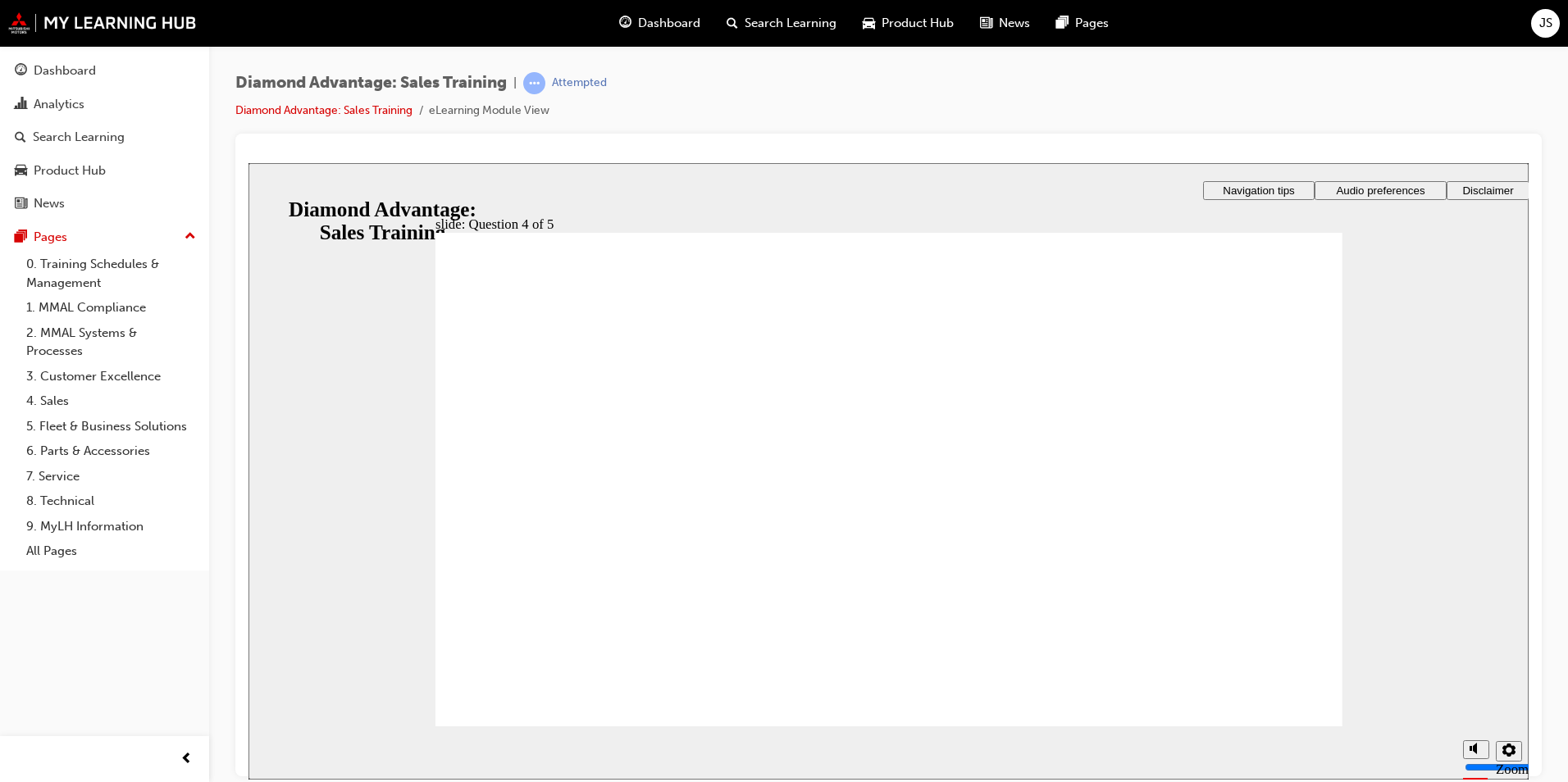
radio input "true"
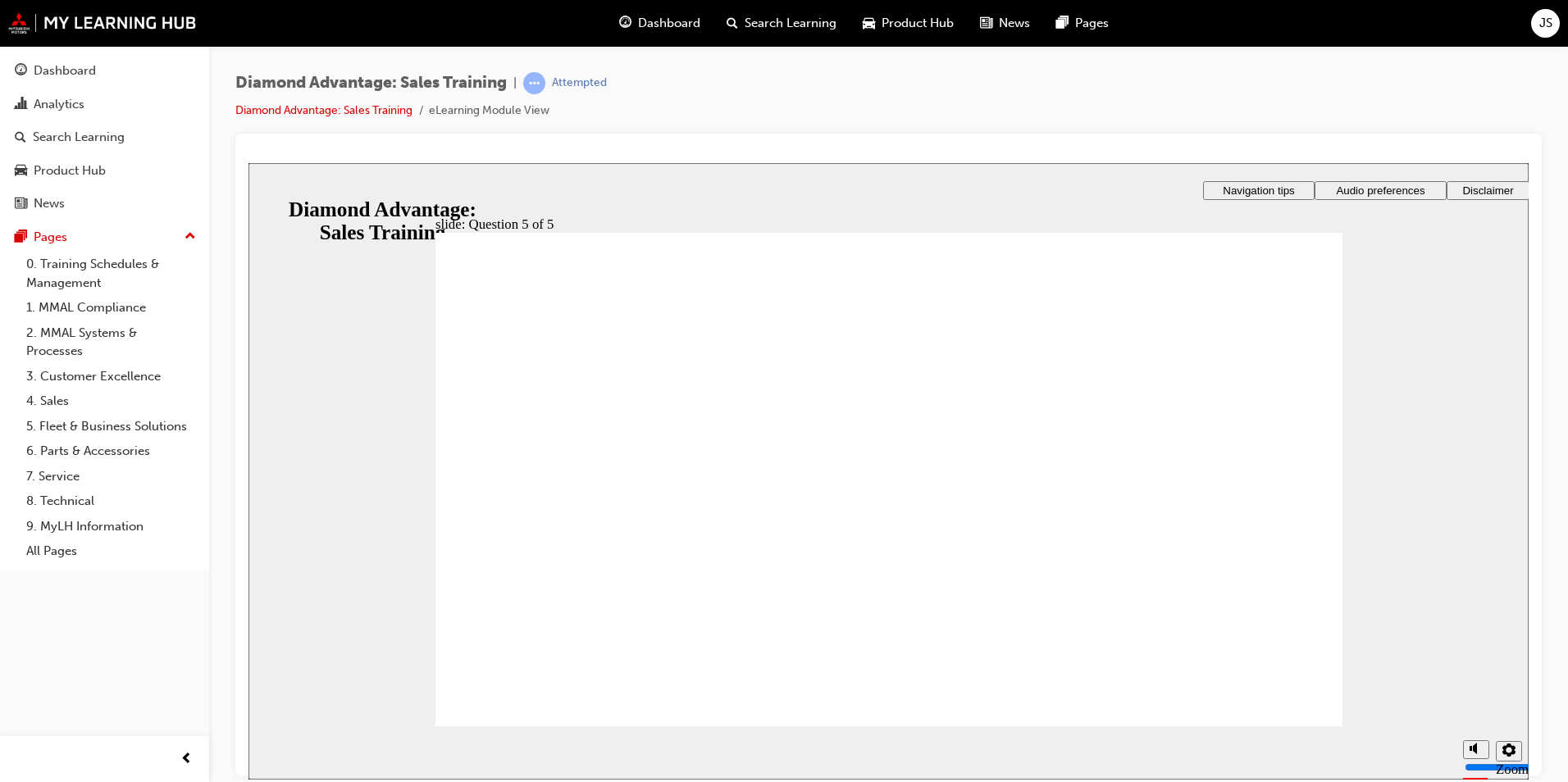
click at [271, 193] on icon "Sidebar Toggle" at bounding box center [263, 188] width 14 height 8
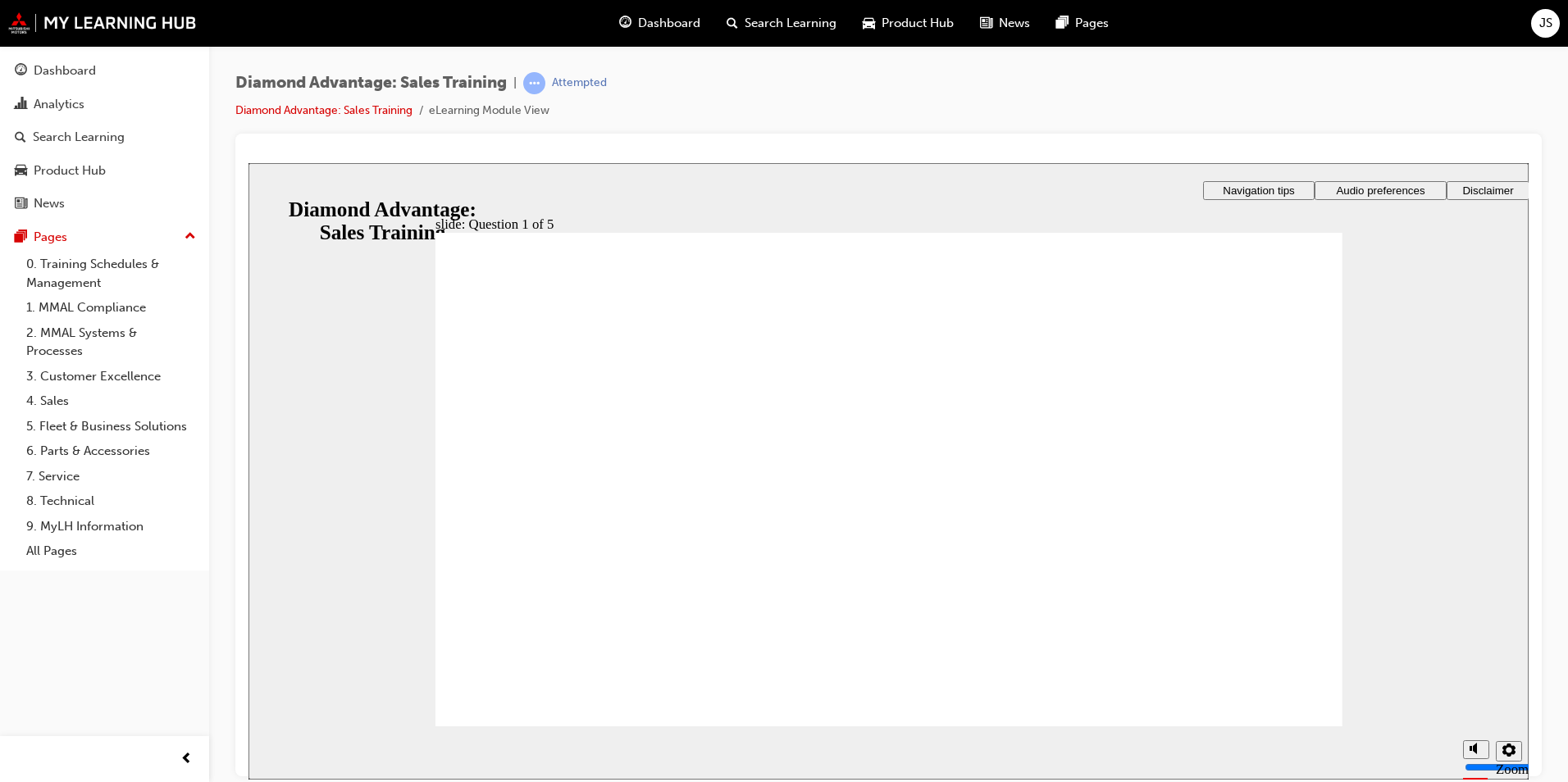
checkbox input "true"
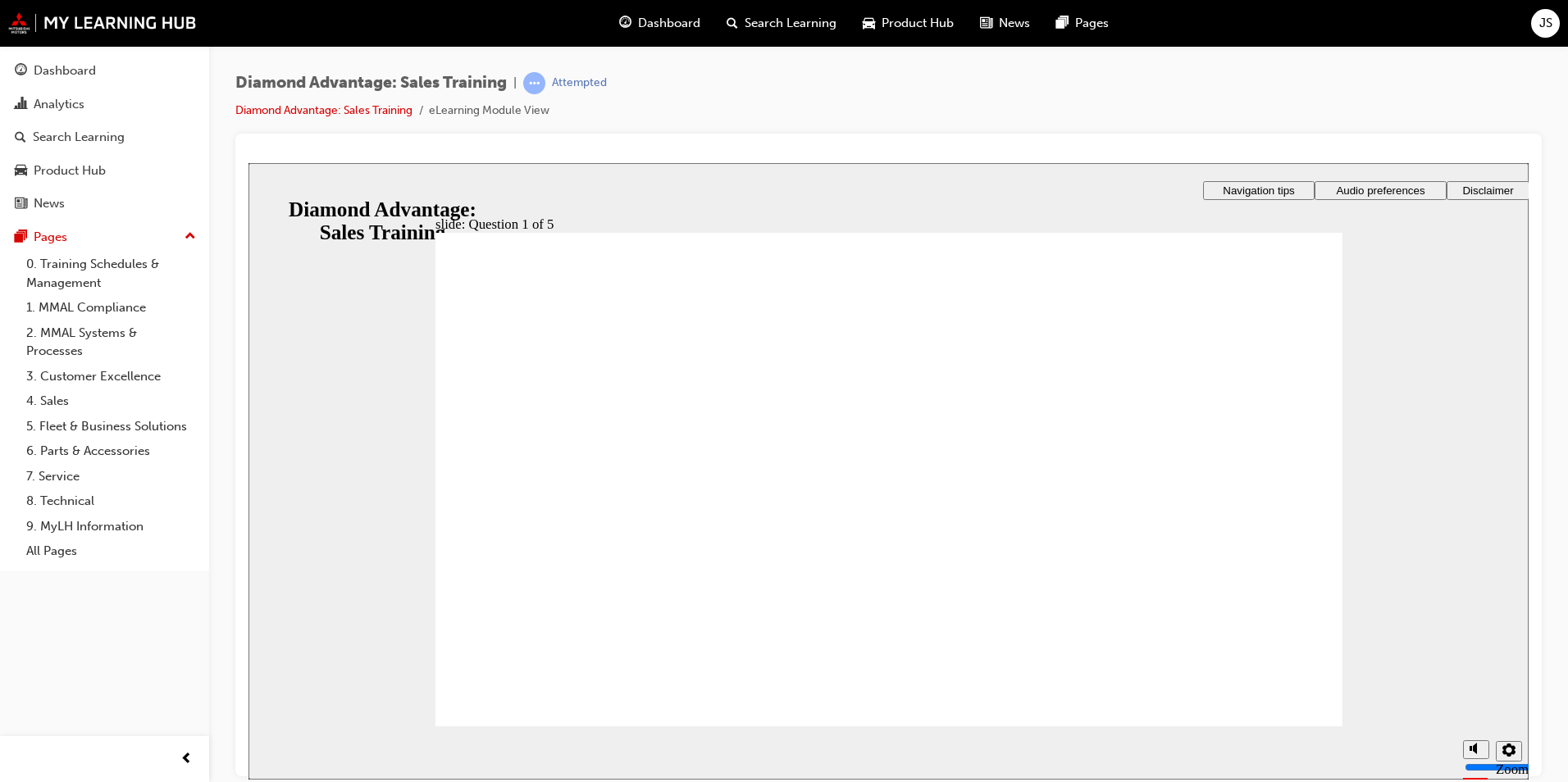
radio input "true"
